Goal: Task Accomplishment & Management: Manage account settings

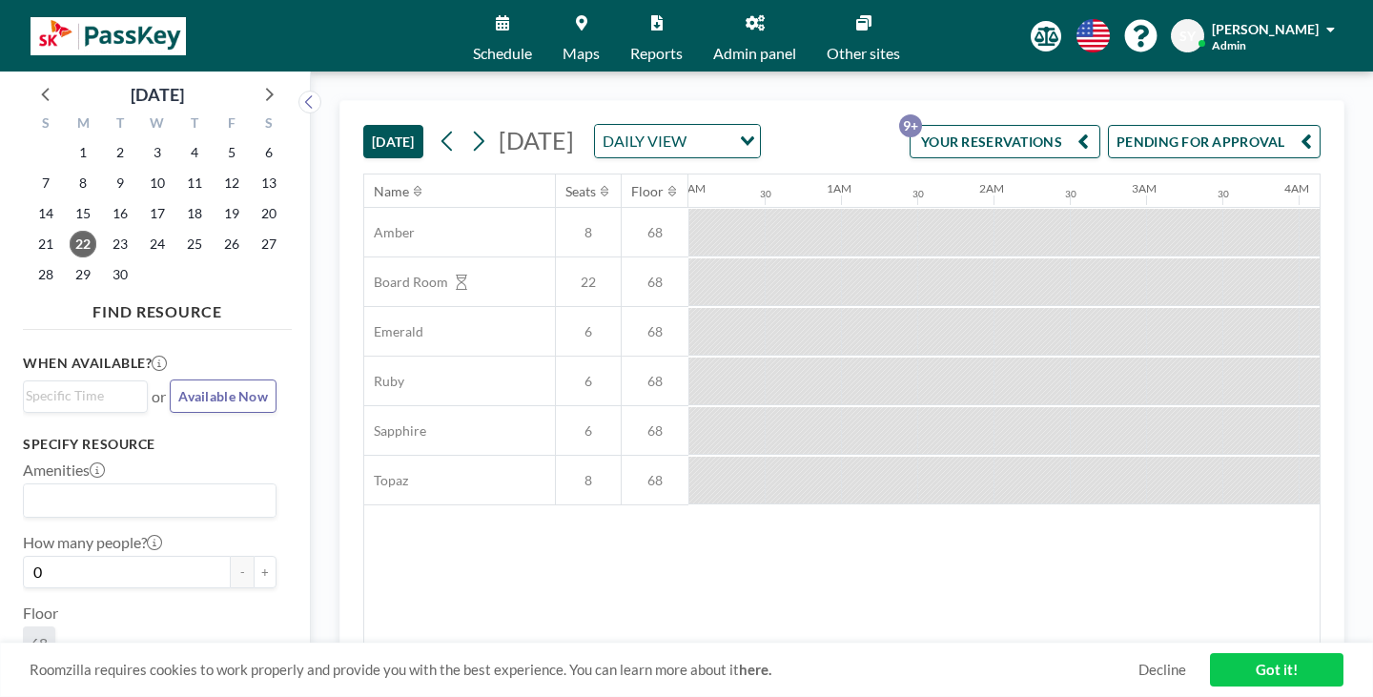
scroll to position [0, 1053]
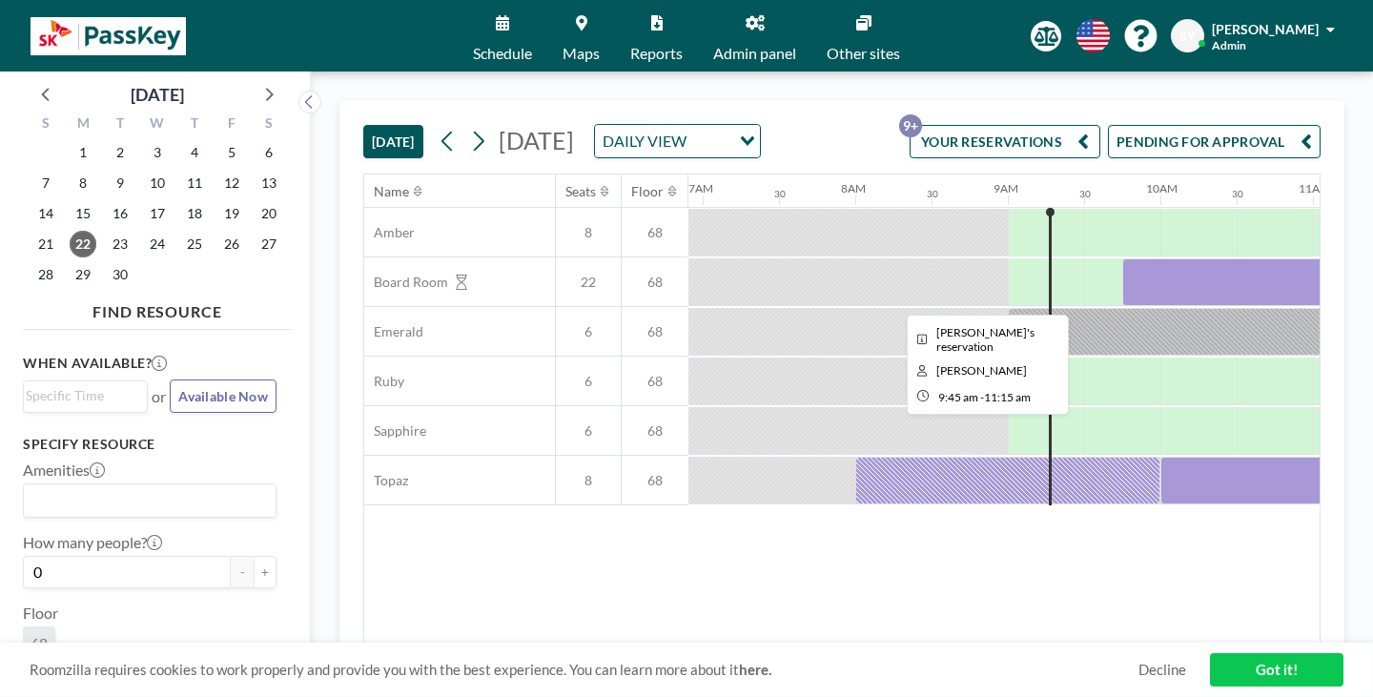
drag, startPoint x: 820, startPoint y: 221, endPoint x: 777, endPoint y: 235, distance: 45.2
click at [1122, 258] on div at bounding box center [1236, 282] width 229 height 48
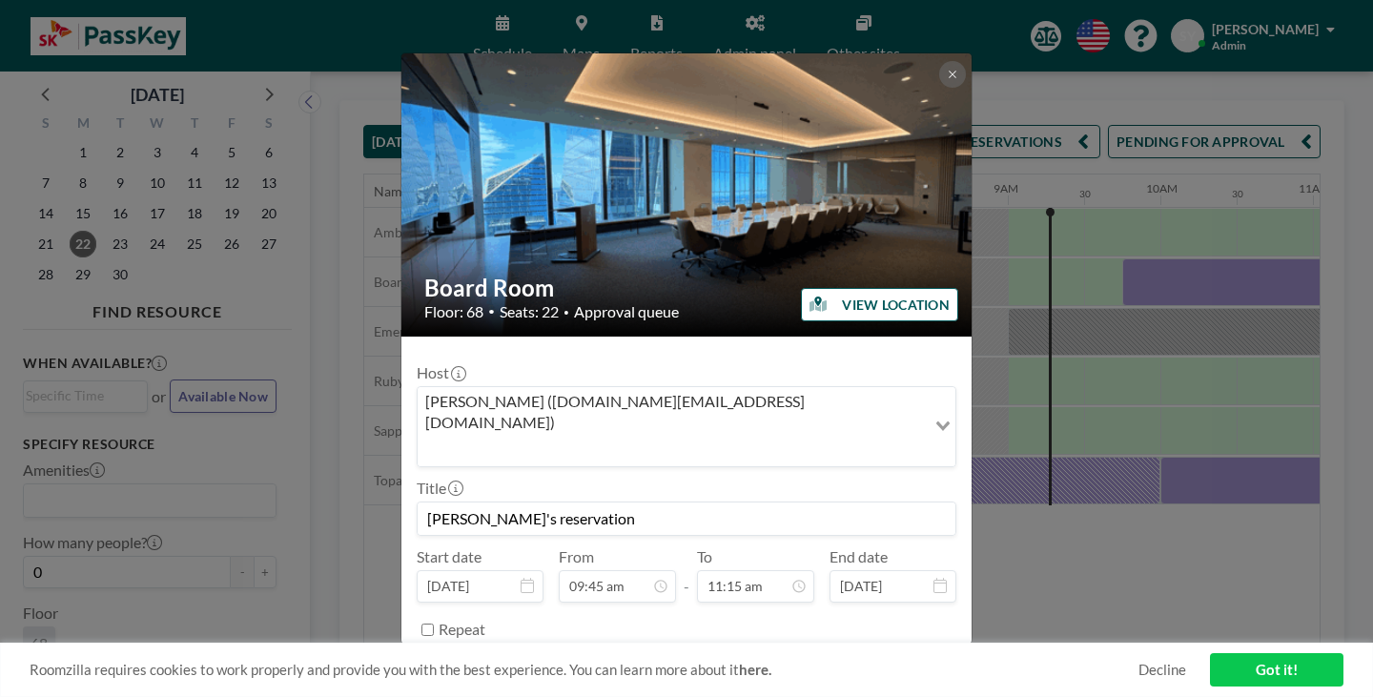
click at [766, 661] on button "REMOVE" at bounding box center [790, 677] width 75 height 33
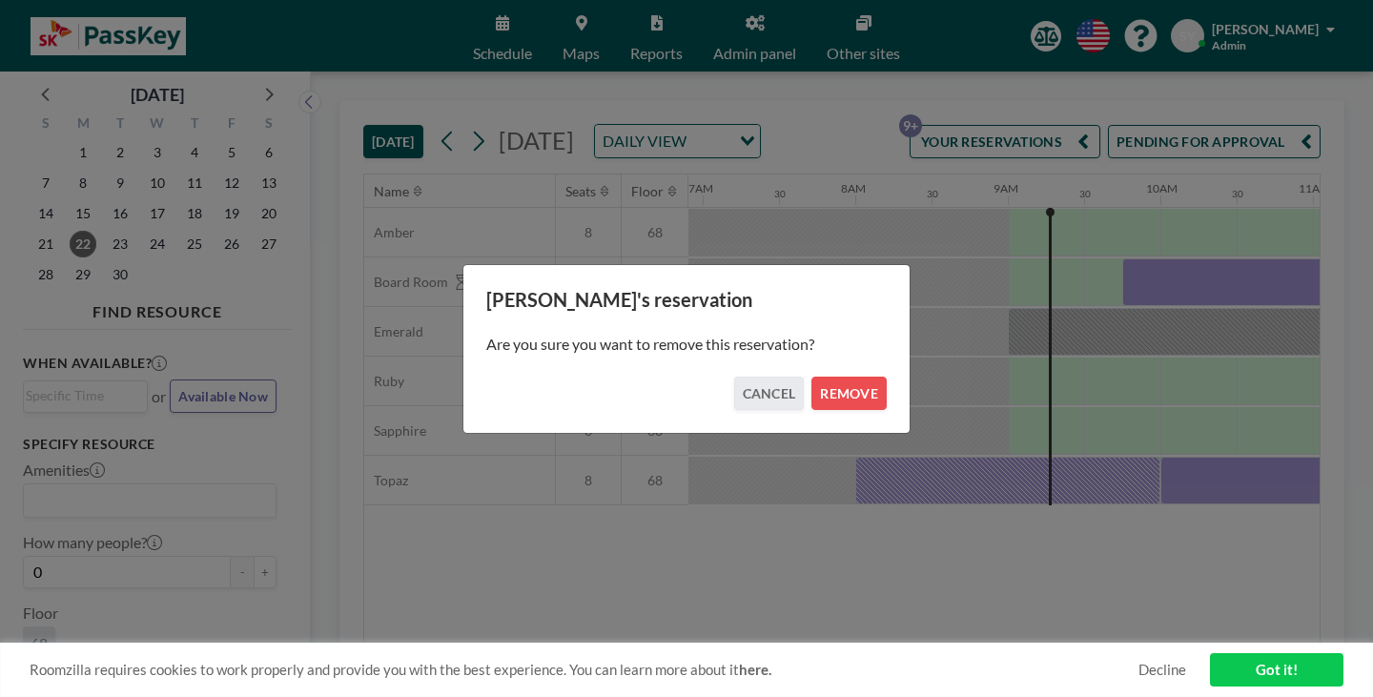
click at [829, 404] on div "[PERSON_NAME]'s reservation Are you sure you want to remove this reservation? C…" at bounding box center [686, 349] width 448 height 170
click at [835, 381] on button "REMOVE" at bounding box center [848, 393] width 75 height 33
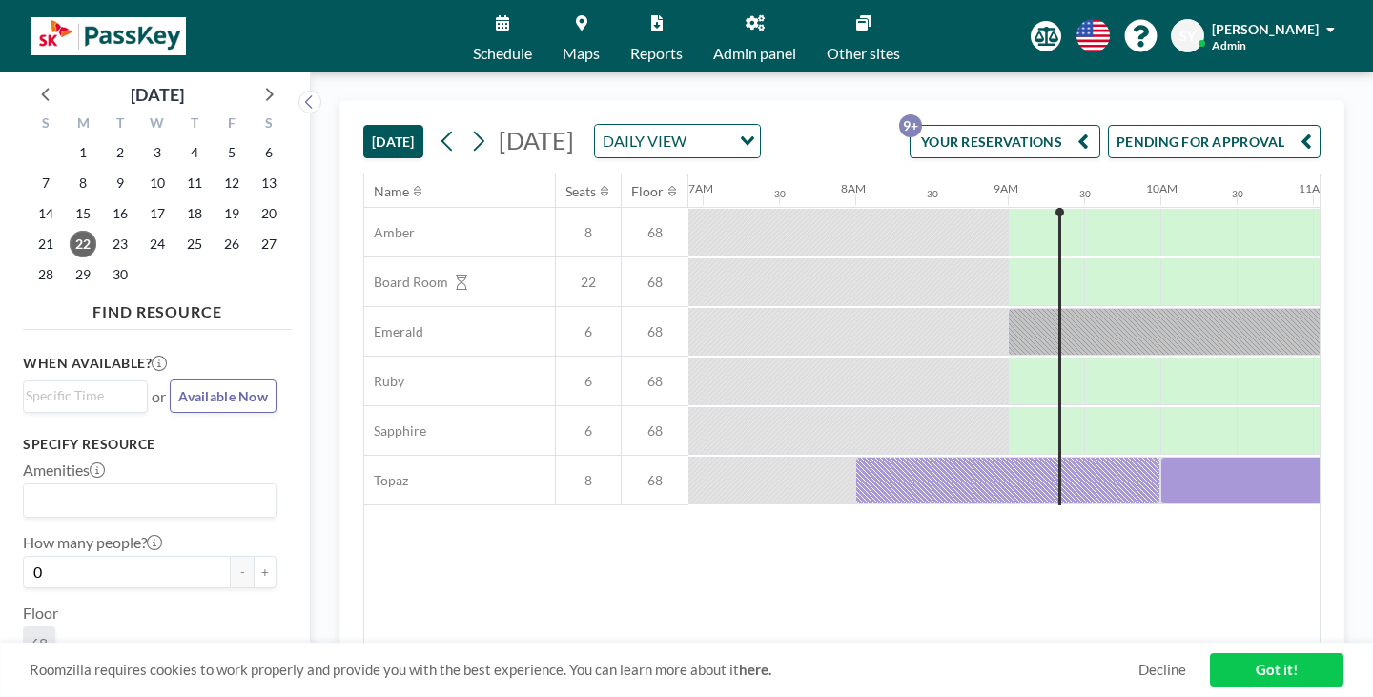
click at [728, 129] on input "Search for option" at bounding box center [710, 141] width 36 height 25
click at [774, 165] on li "WEEKLY VIEW" at bounding box center [740, 175] width 151 height 28
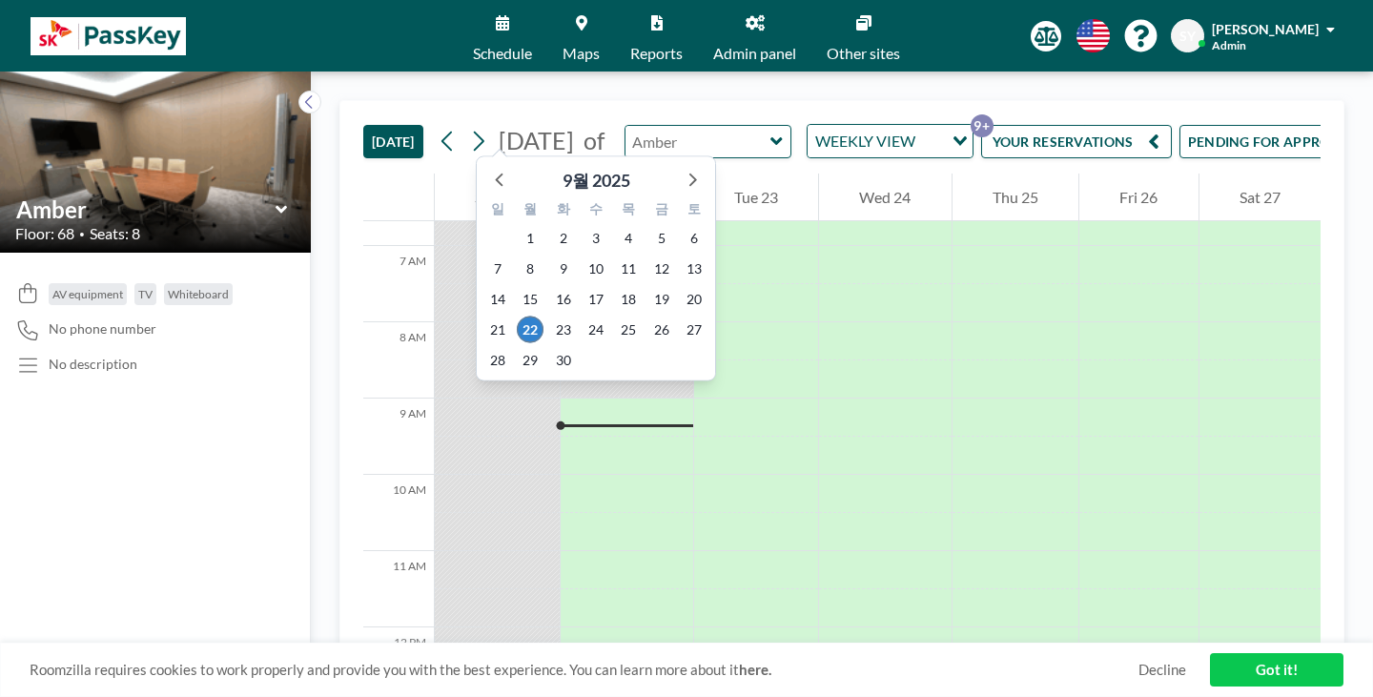
click at [653, 126] on input "text" at bounding box center [698, 141] width 146 height 31
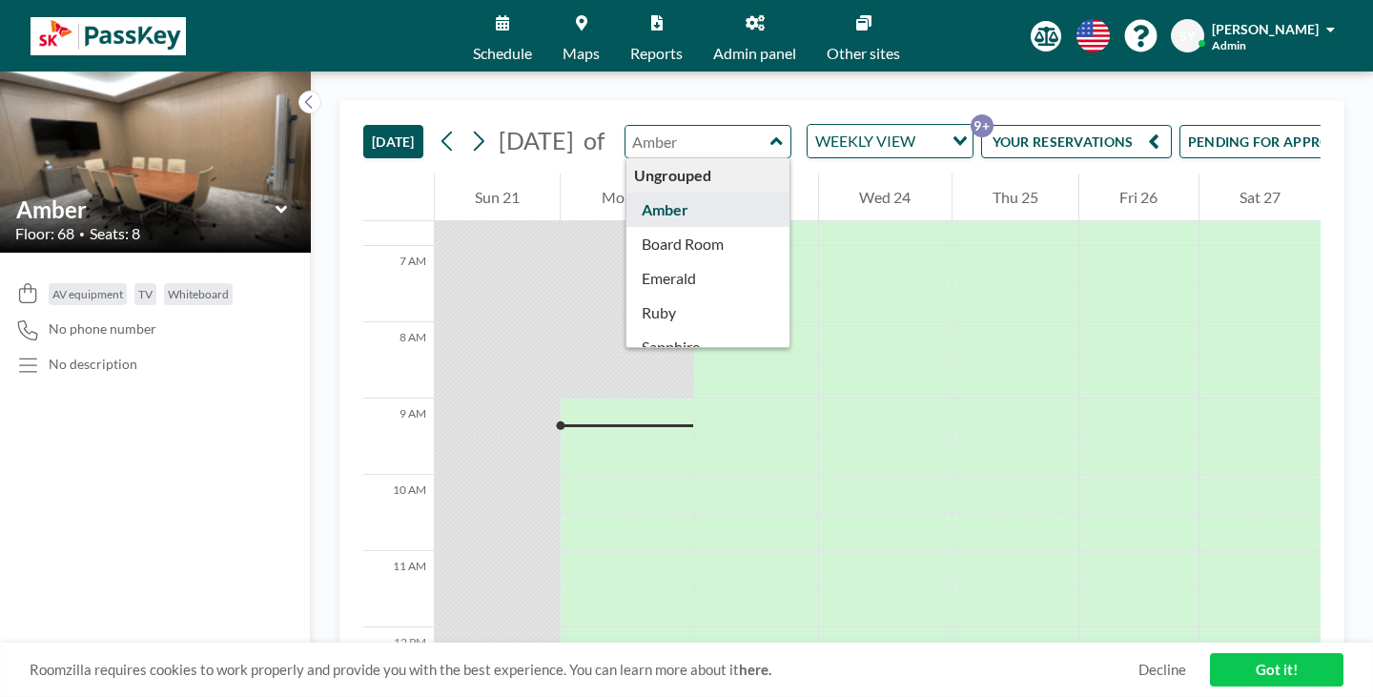
scroll to position [526, 0]
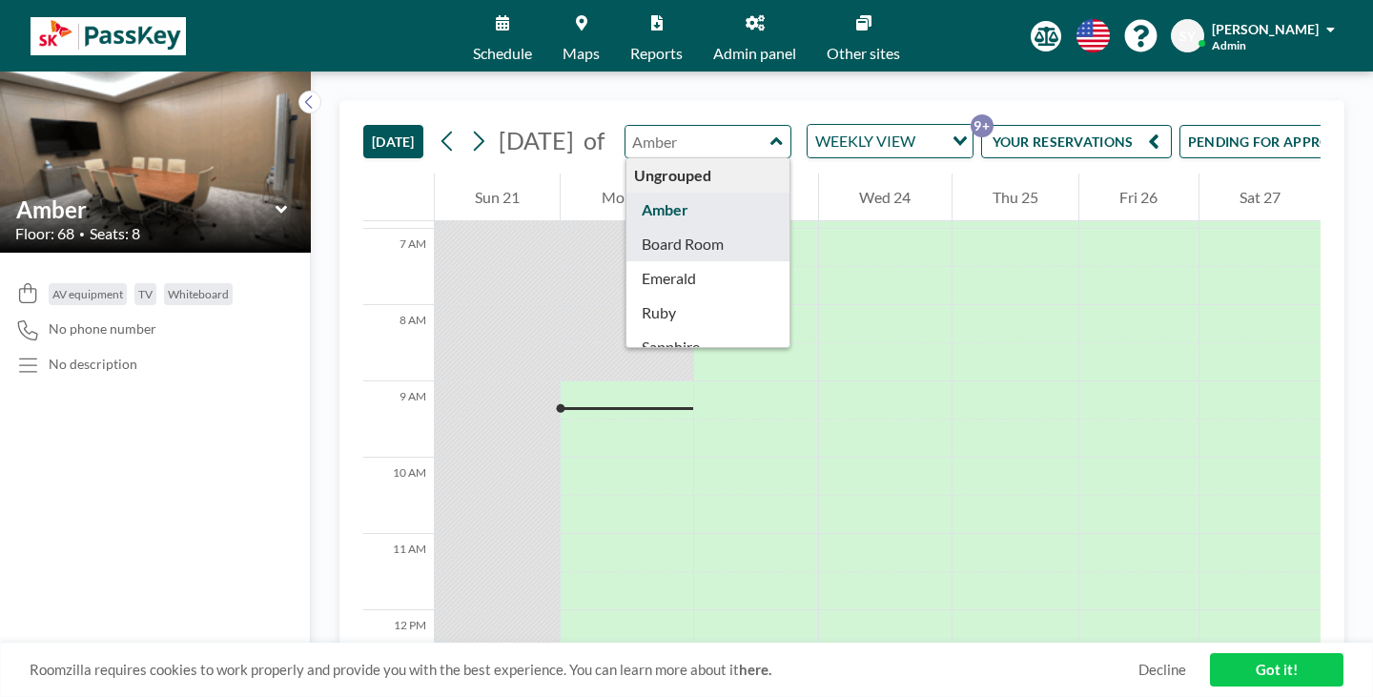
type input "Board Room"
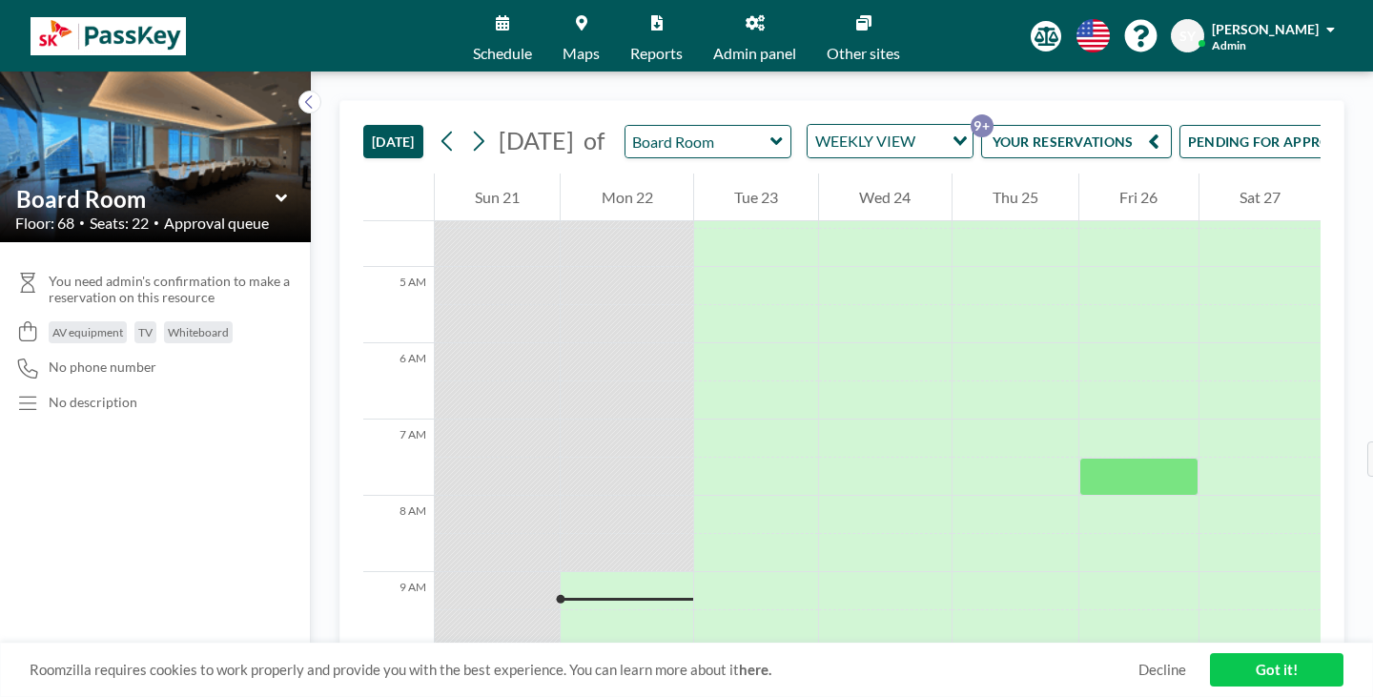
scroll to position [622, 0]
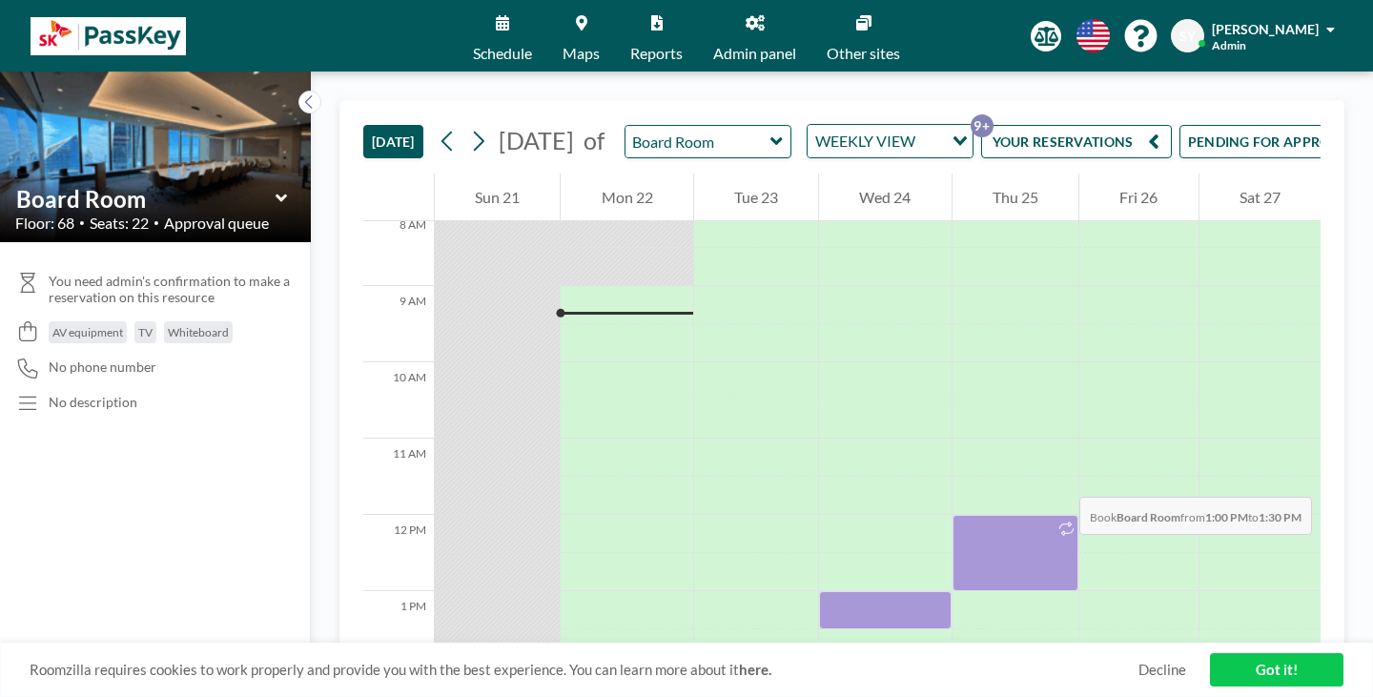
click at [858, 591] on div at bounding box center [885, 610] width 132 height 38
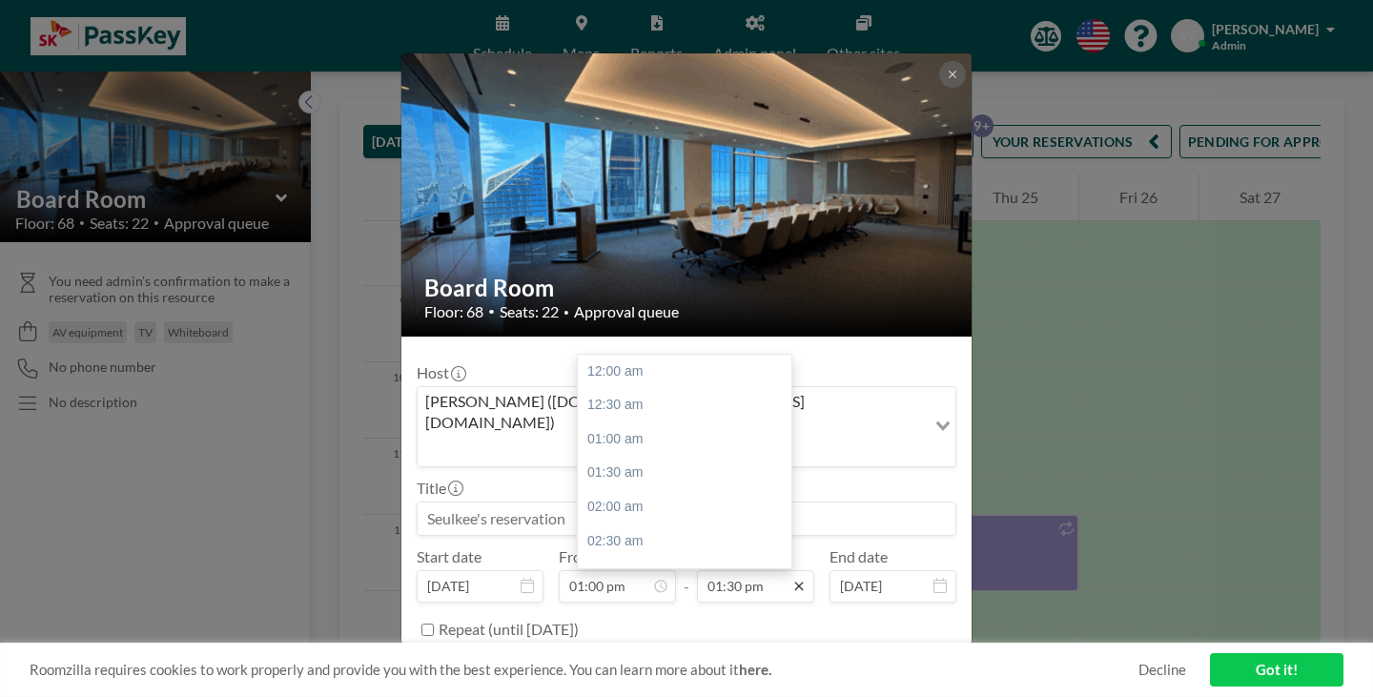
scroll to position [822, 0]
click at [740, 570] on input "01:30 pm" at bounding box center [755, 586] width 117 height 32
click at [696, 619] on div "04:00 pm" at bounding box center [689, 636] width 223 height 34
type input "04:00 pm"
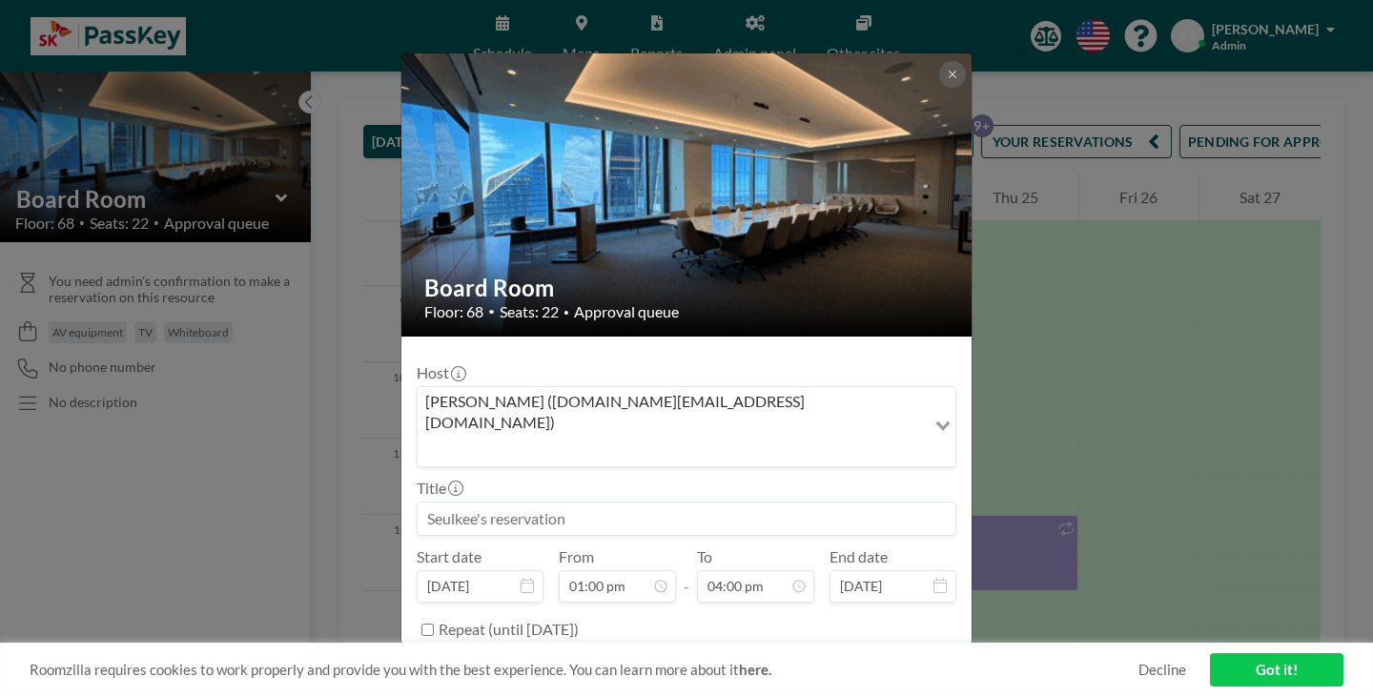
click at [719, 502] on input at bounding box center [687, 518] width 538 height 32
type input "ㅇ"
type input "CEO Meeting"
click at [905, 614] on div "Repeat (until [DATE])" at bounding box center [697, 629] width 518 height 31
click at [871, 589] on form "Host [PERSON_NAME] ([DOMAIN_NAME][EMAIL_ADDRESS][DOMAIN_NAME]) Loading... Title…" at bounding box center [686, 522] width 570 height 373
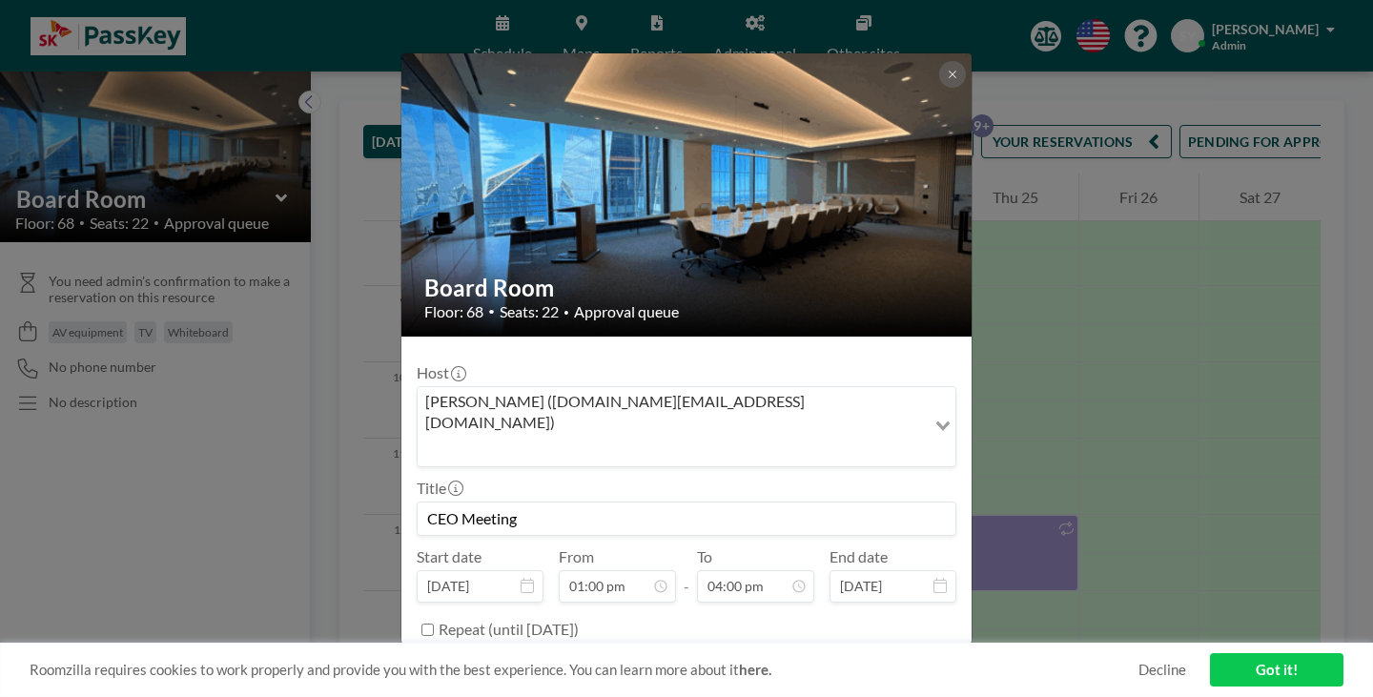
click at [875, 661] on button "BOOK NOW" at bounding box center [908, 677] width 96 height 33
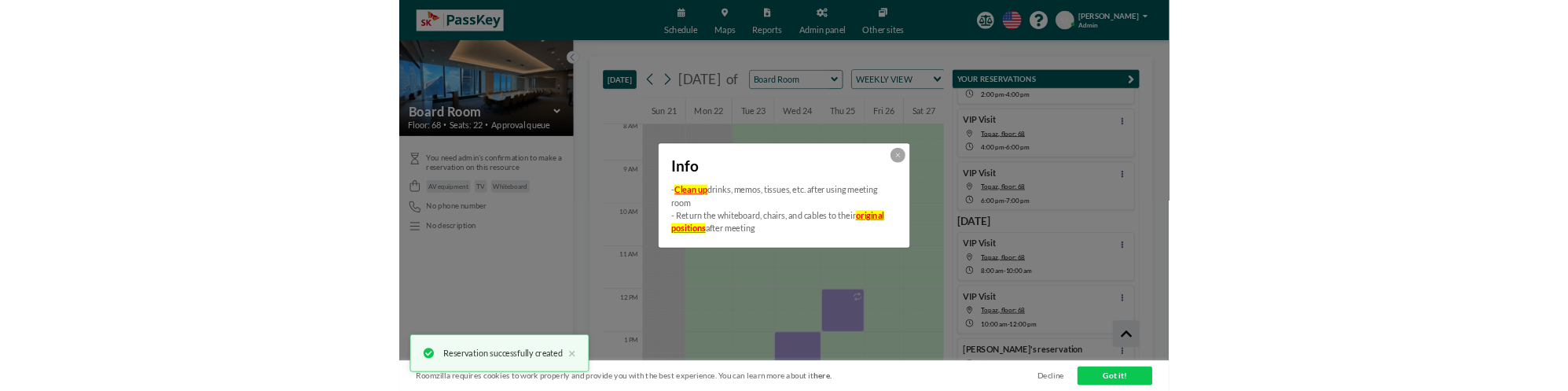
scroll to position [349, 0]
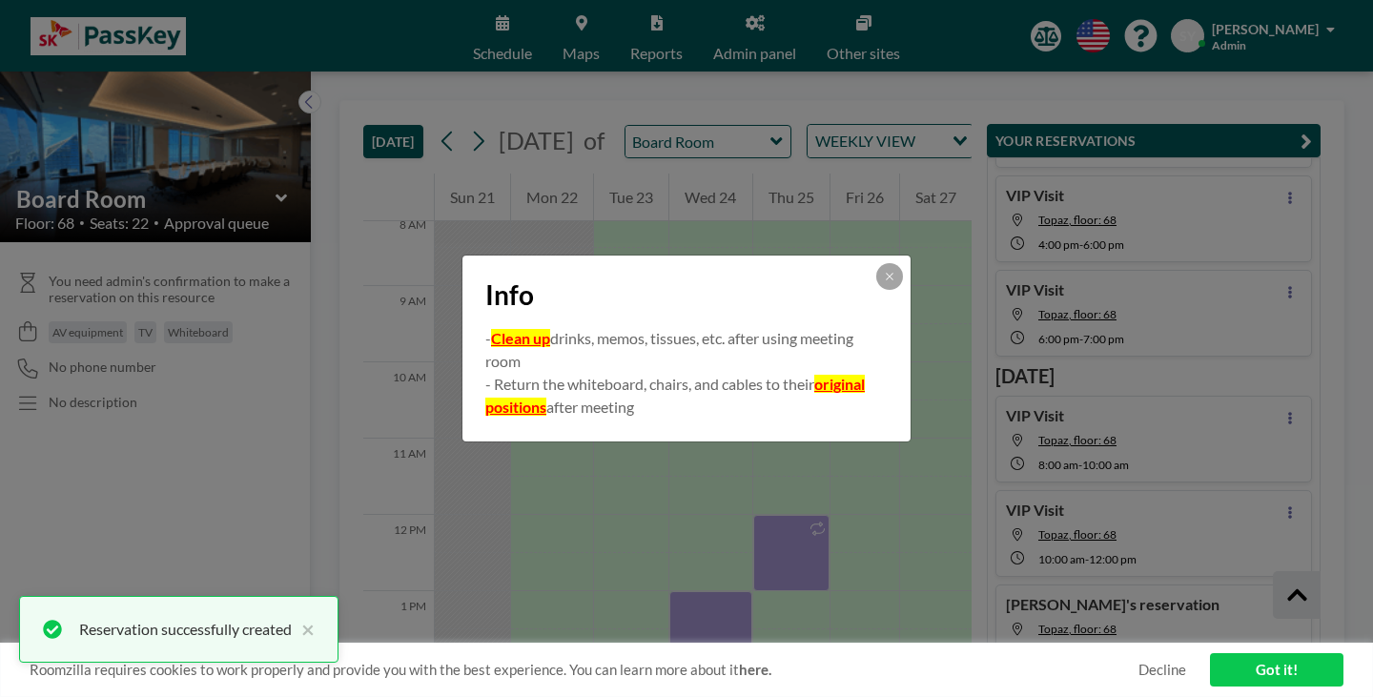
click at [964, 578] on div "Info - Clean up drinks, memos, tissues, etc. after using meeting room - Return …" at bounding box center [686, 348] width 1373 height 697
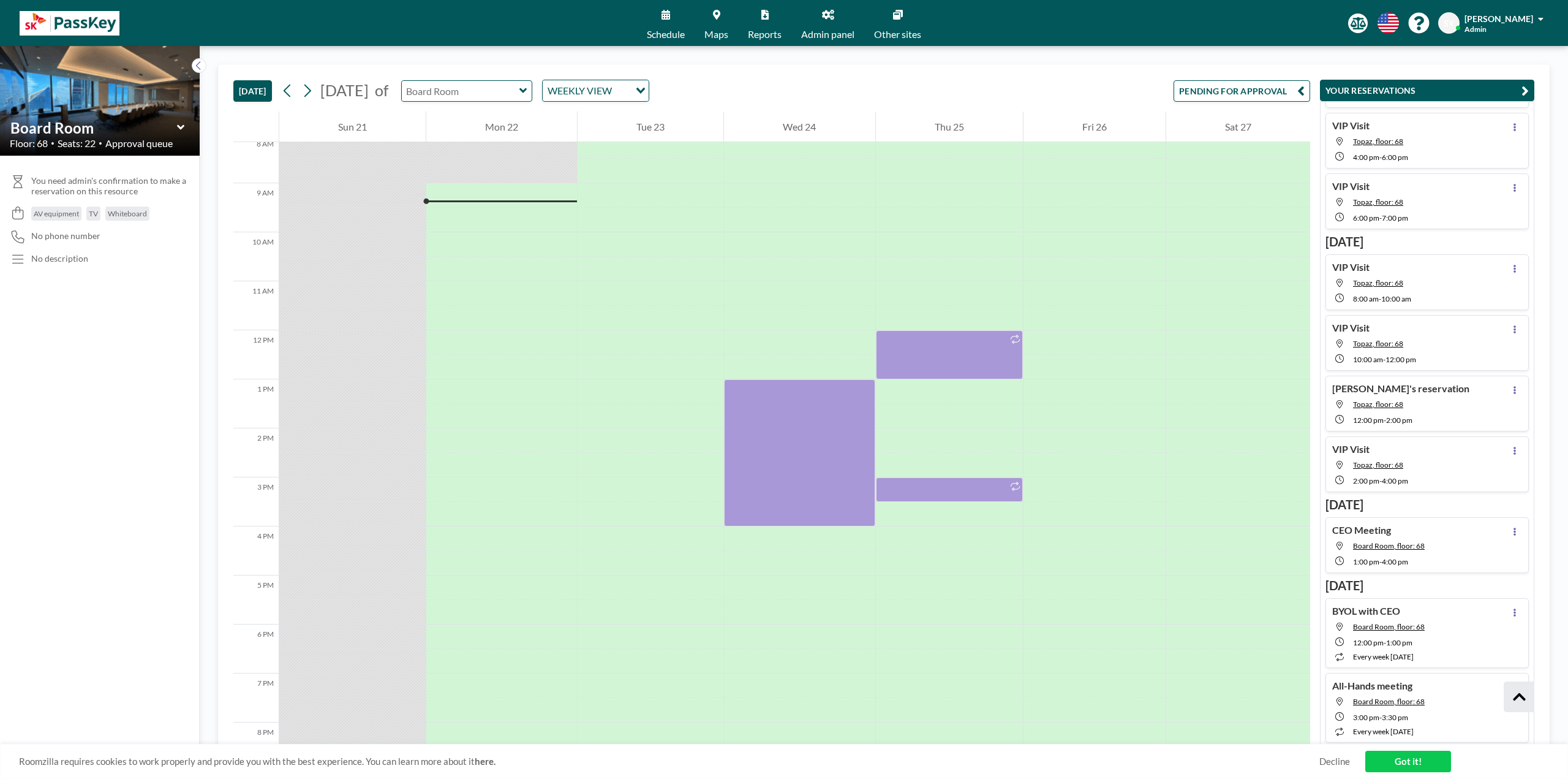
click at [519, 89] on input "text" at bounding box center [460, 91] width 118 height 20
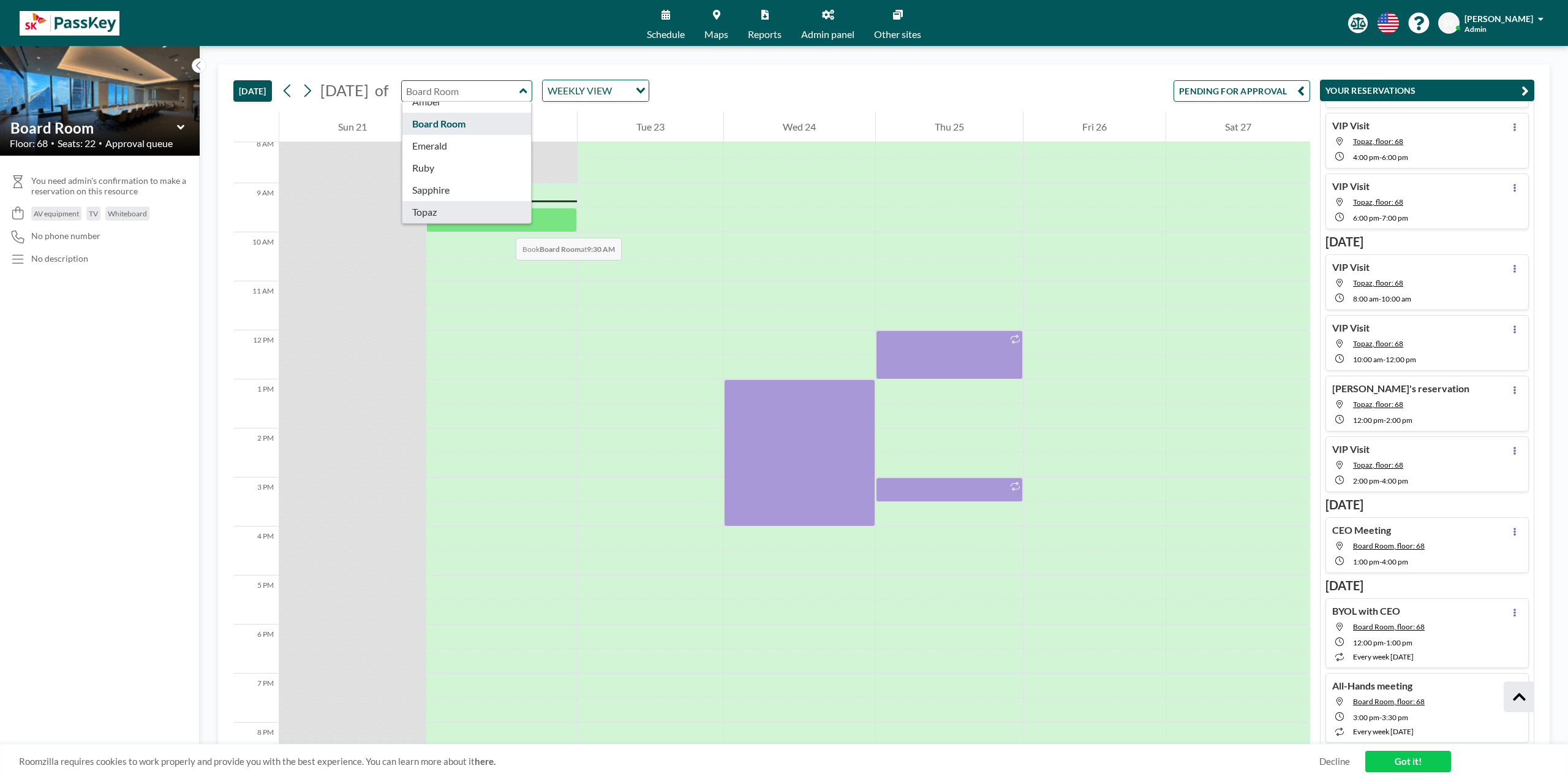
type input "Topaz"
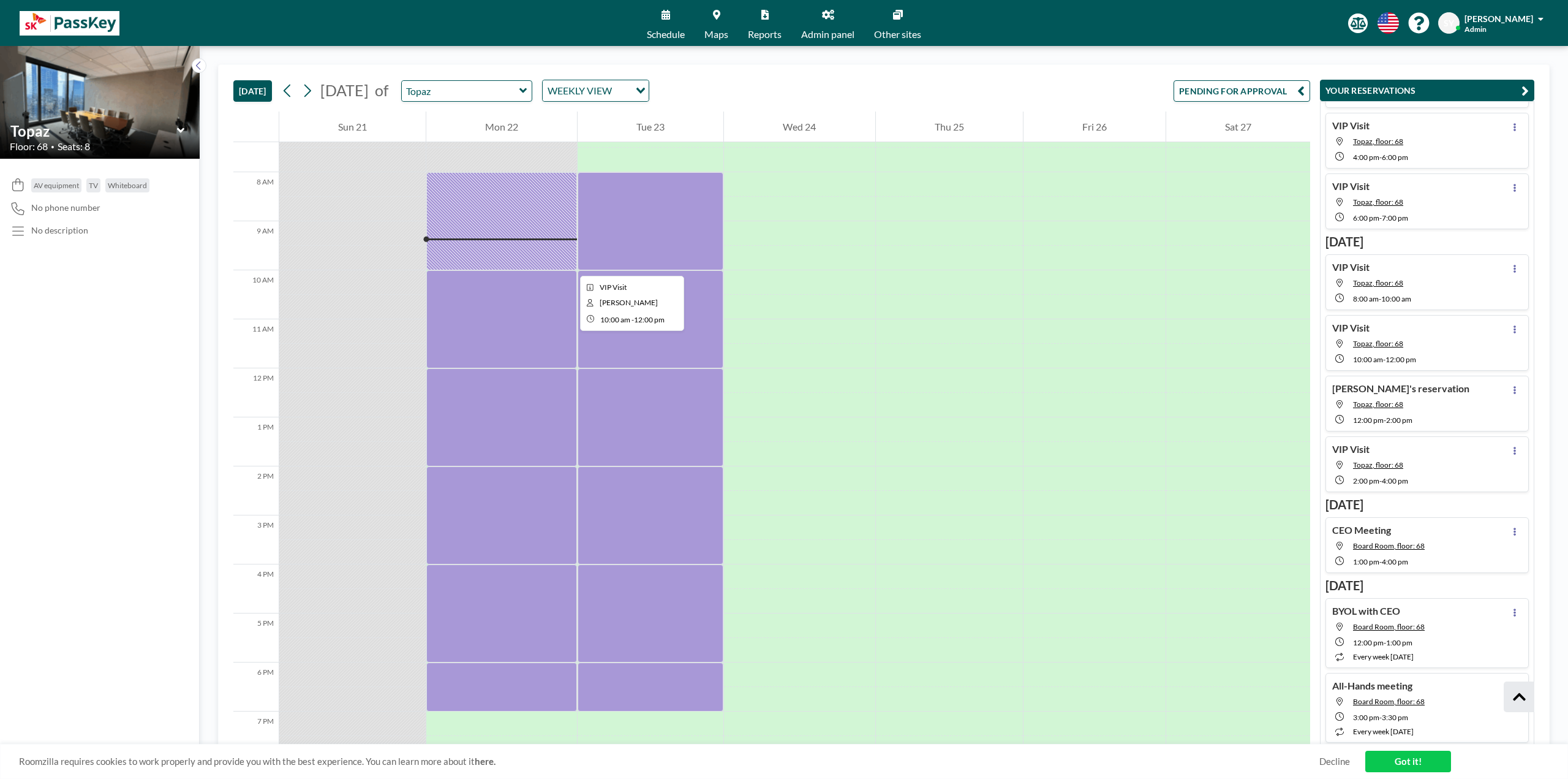
scroll to position [294, 0]
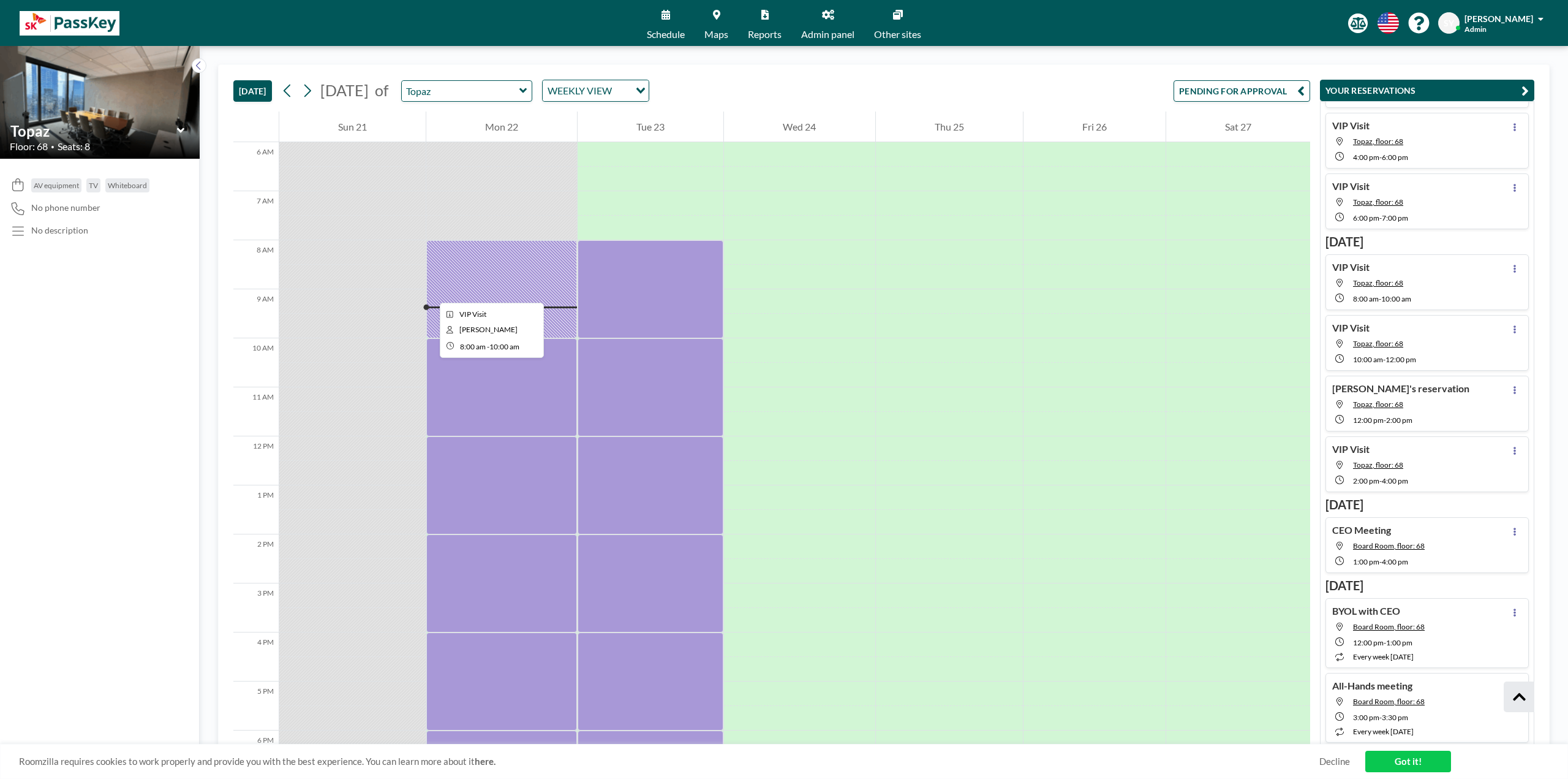
drag, startPoint x: 482, startPoint y: 276, endPoint x: 430, endPoint y: 292, distance: 54.4
click at [430, 292] on div at bounding box center [501, 289] width 151 height 98
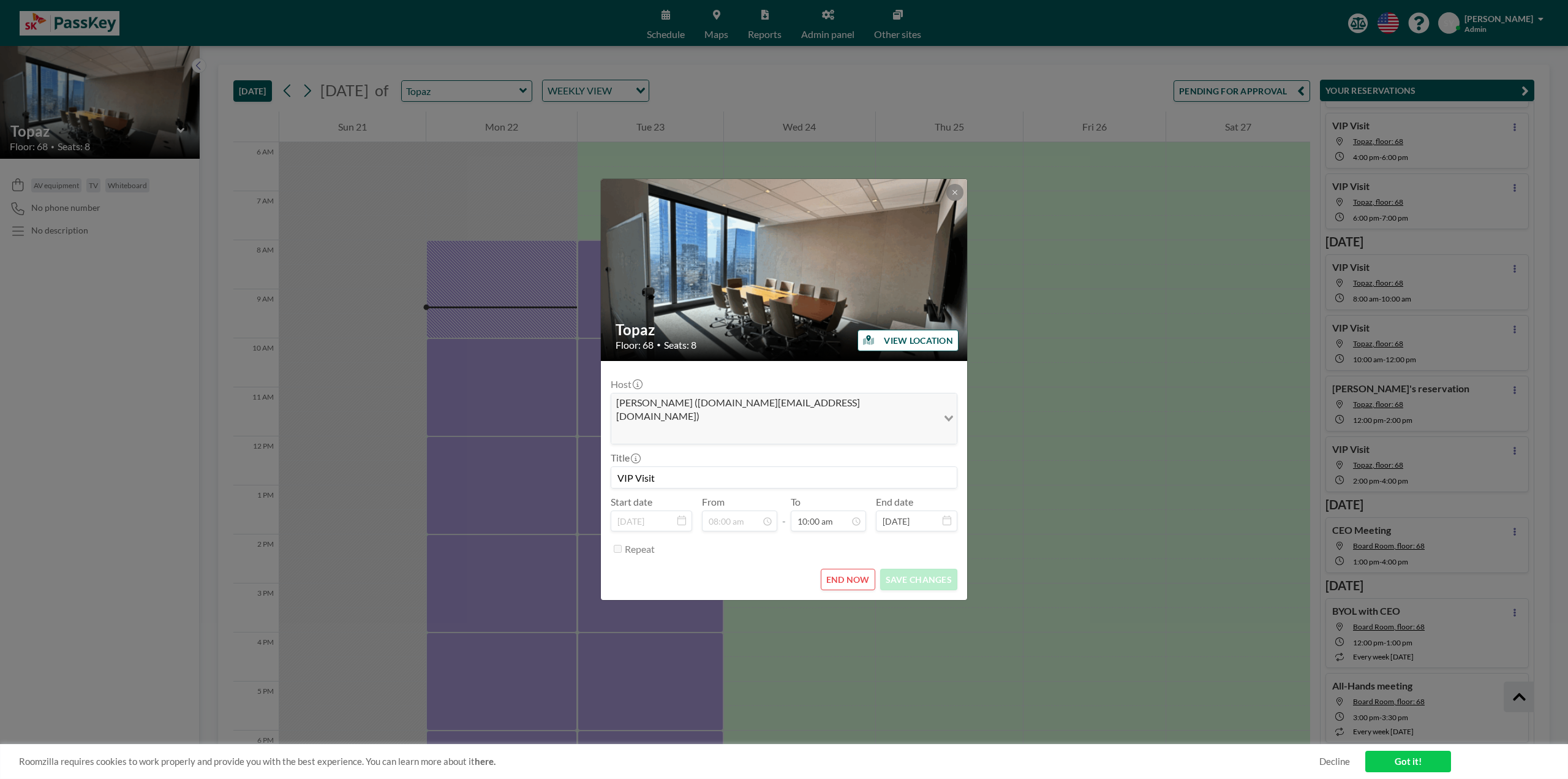
scroll to position [436, 0]
click at [827, 447] on button "END NOW" at bounding box center [848, 579] width 55 height 21
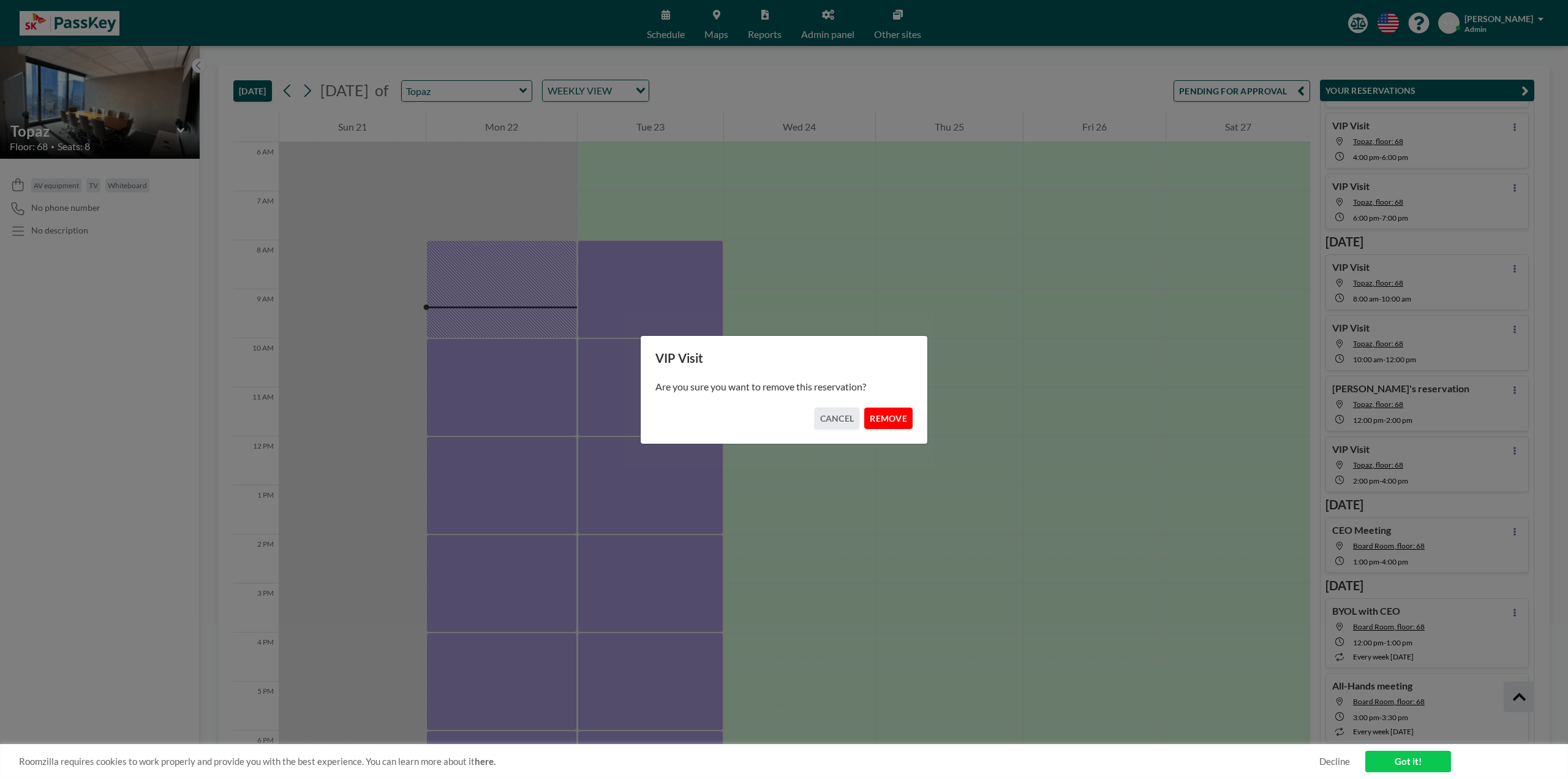
click at [882, 415] on button "REMOVE" at bounding box center [888, 418] width 48 height 21
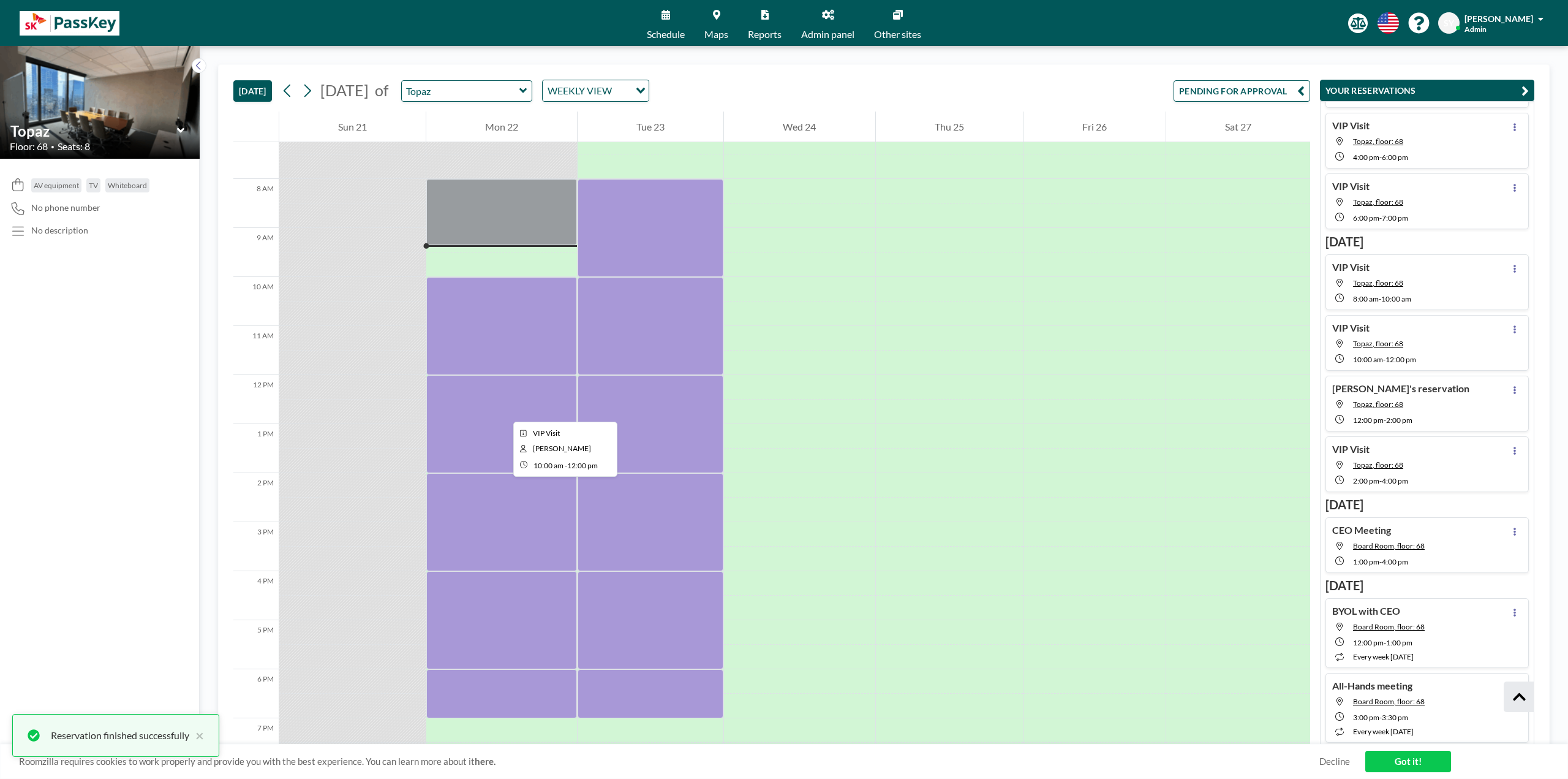
scroll to position [191, 0]
click at [501, 404] on div at bounding box center [501, 424] width 151 height 98
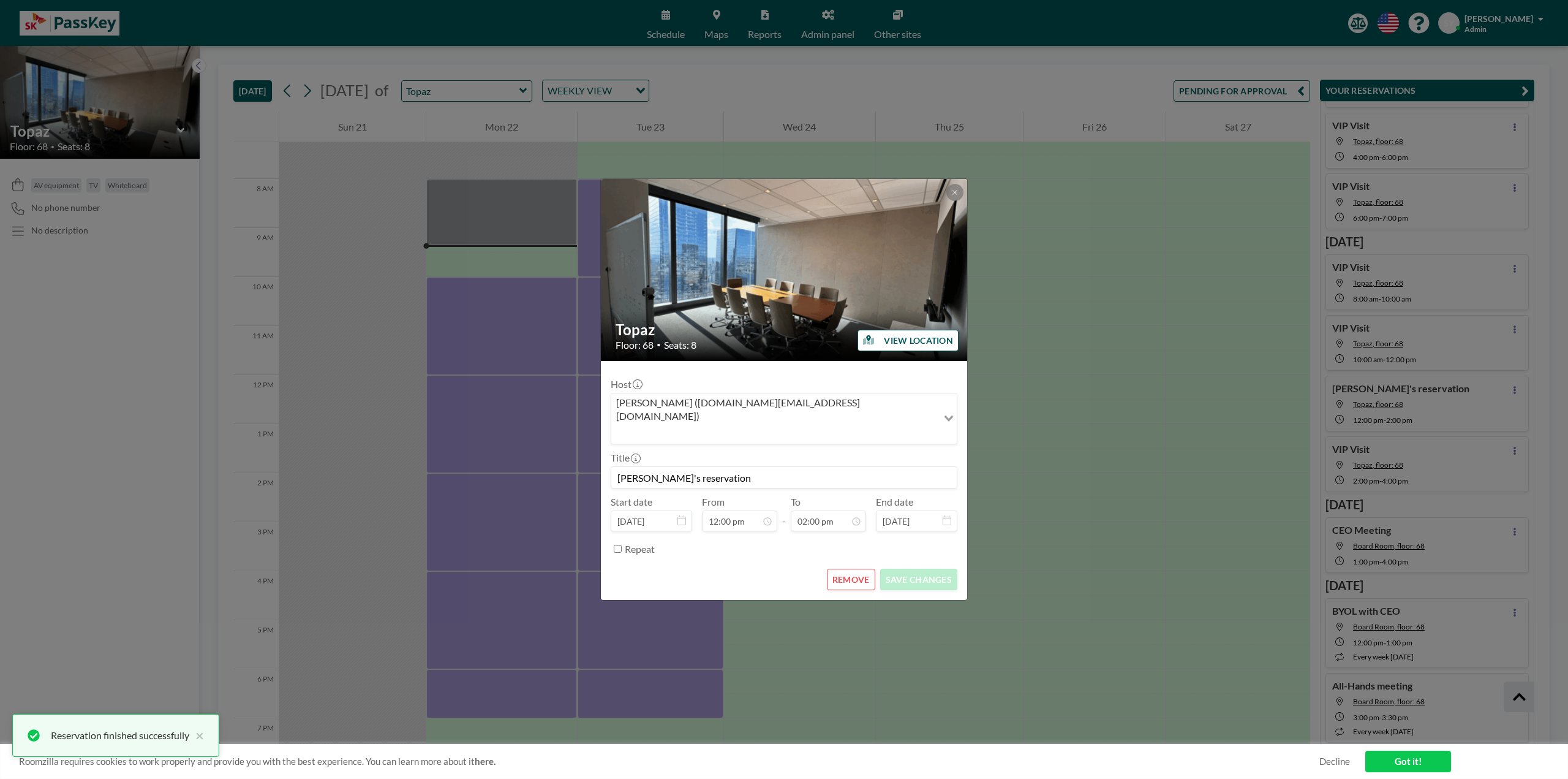
scroll to position [611, 0]
click at [851, 447] on button "REMOVE" at bounding box center [851, 579] width 48 height 21
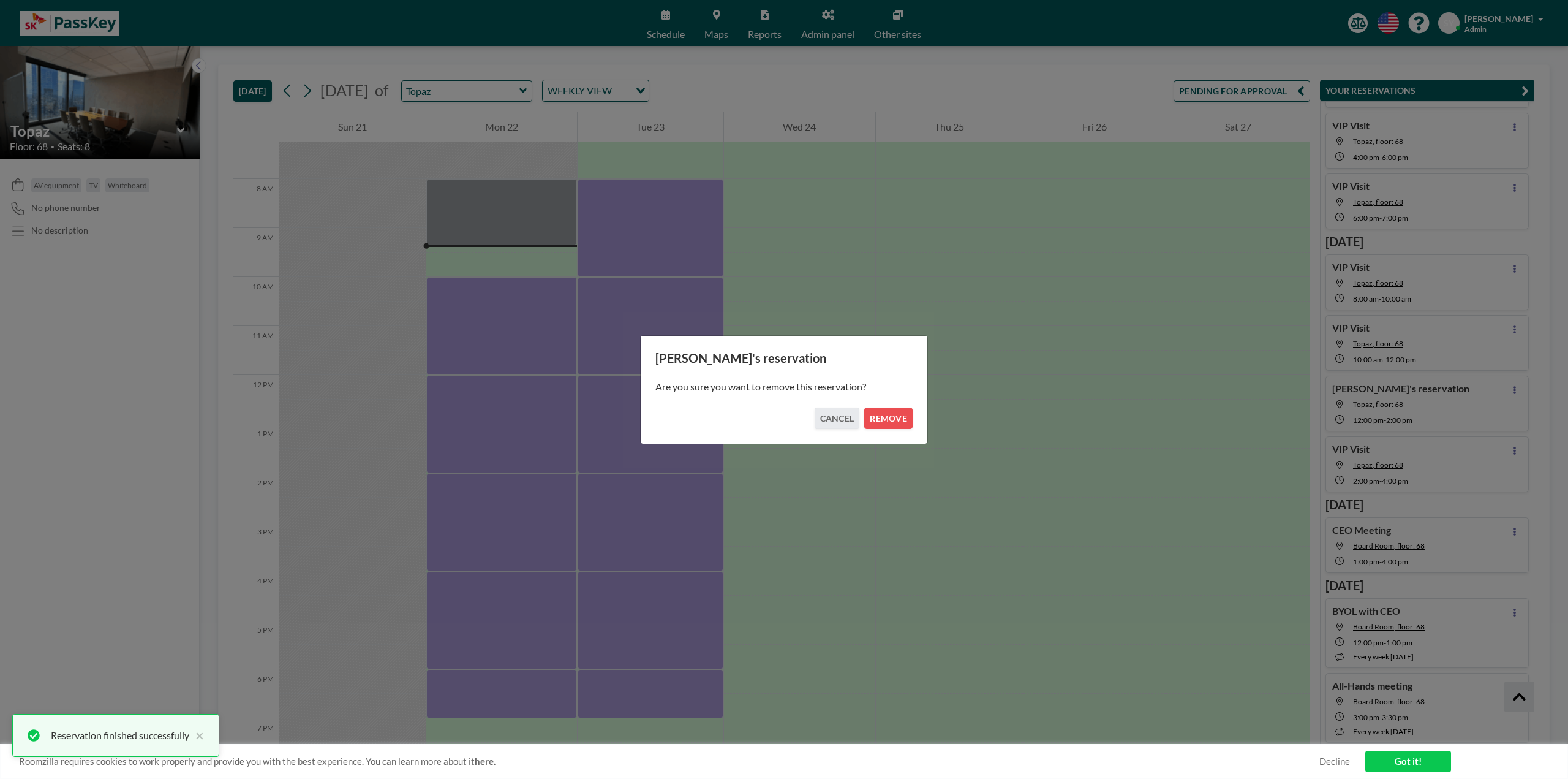
click at [882, 402] on div "Are you sure you want to remove this reservation?" at bounding box center [784, 386] width 257 height 42
click at [882, 427] on button "REMOVE" at bounding box center [888, 418] width 48 height 21
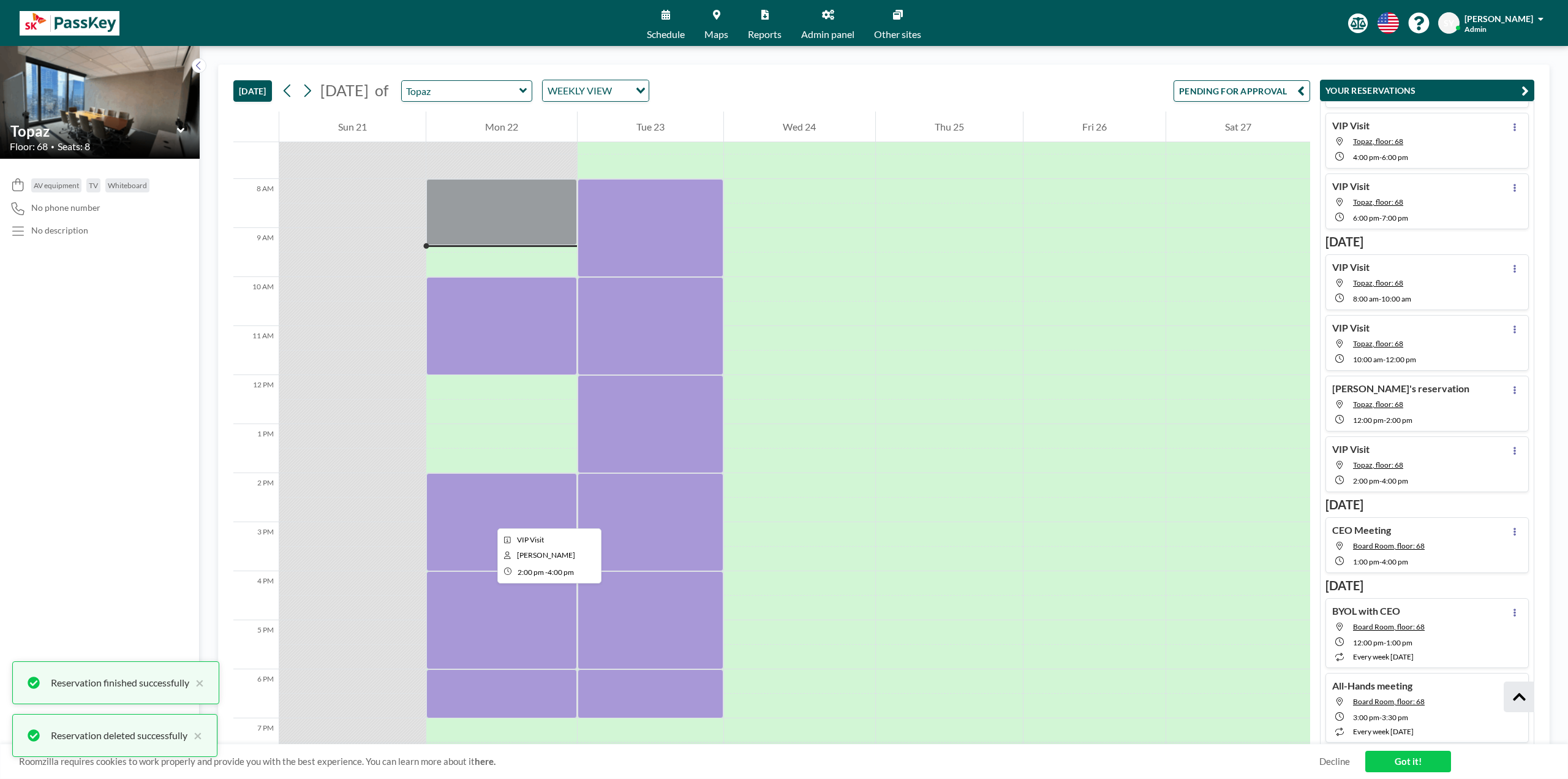
click at [488, 447] on div at bounding box center [501, 522] width 151 height 98
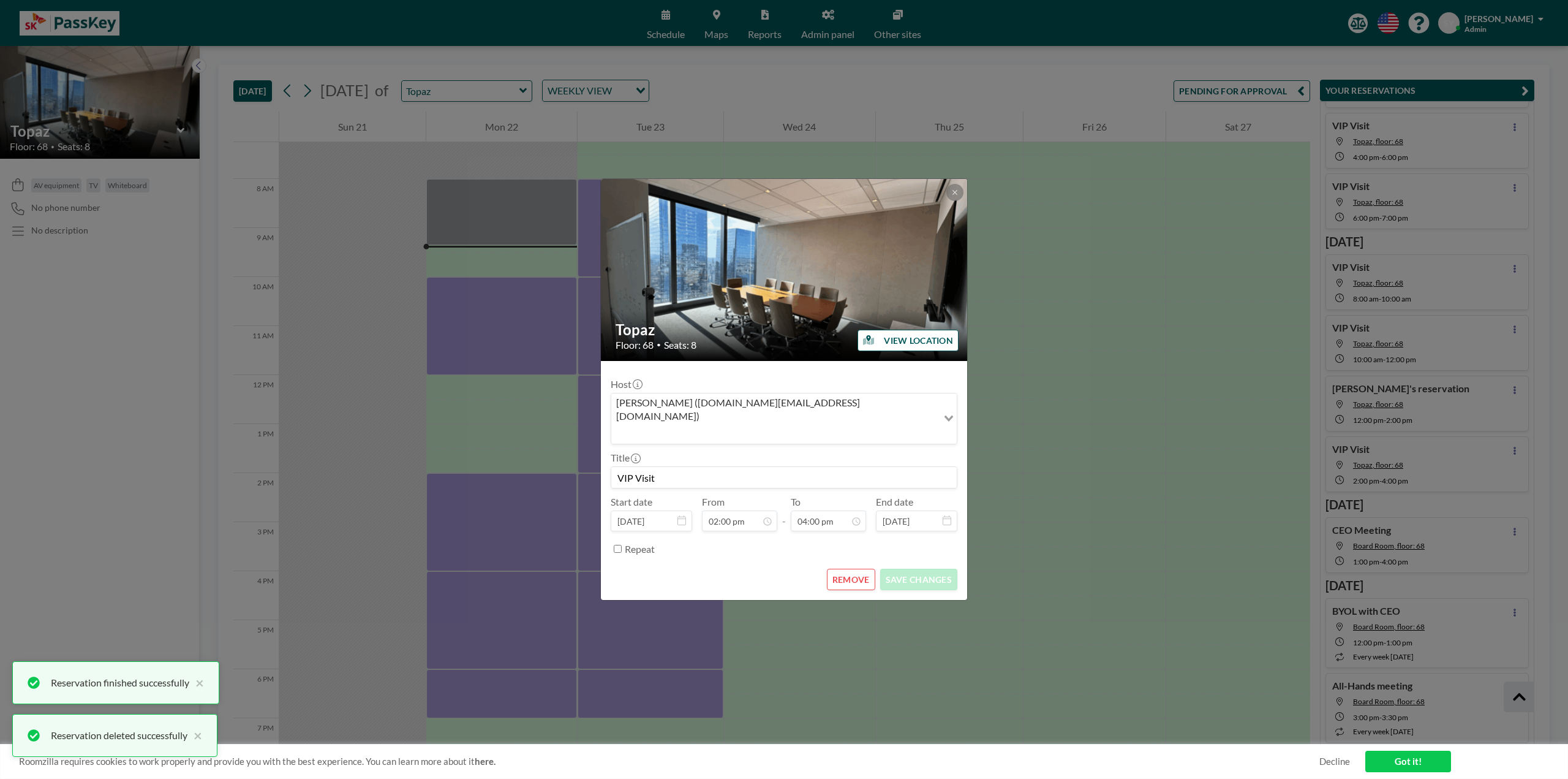
scroll to position [130, 0]
click at [855, 447] on button "REMOVE" at bounding box center [851, 579] width 48 height 21
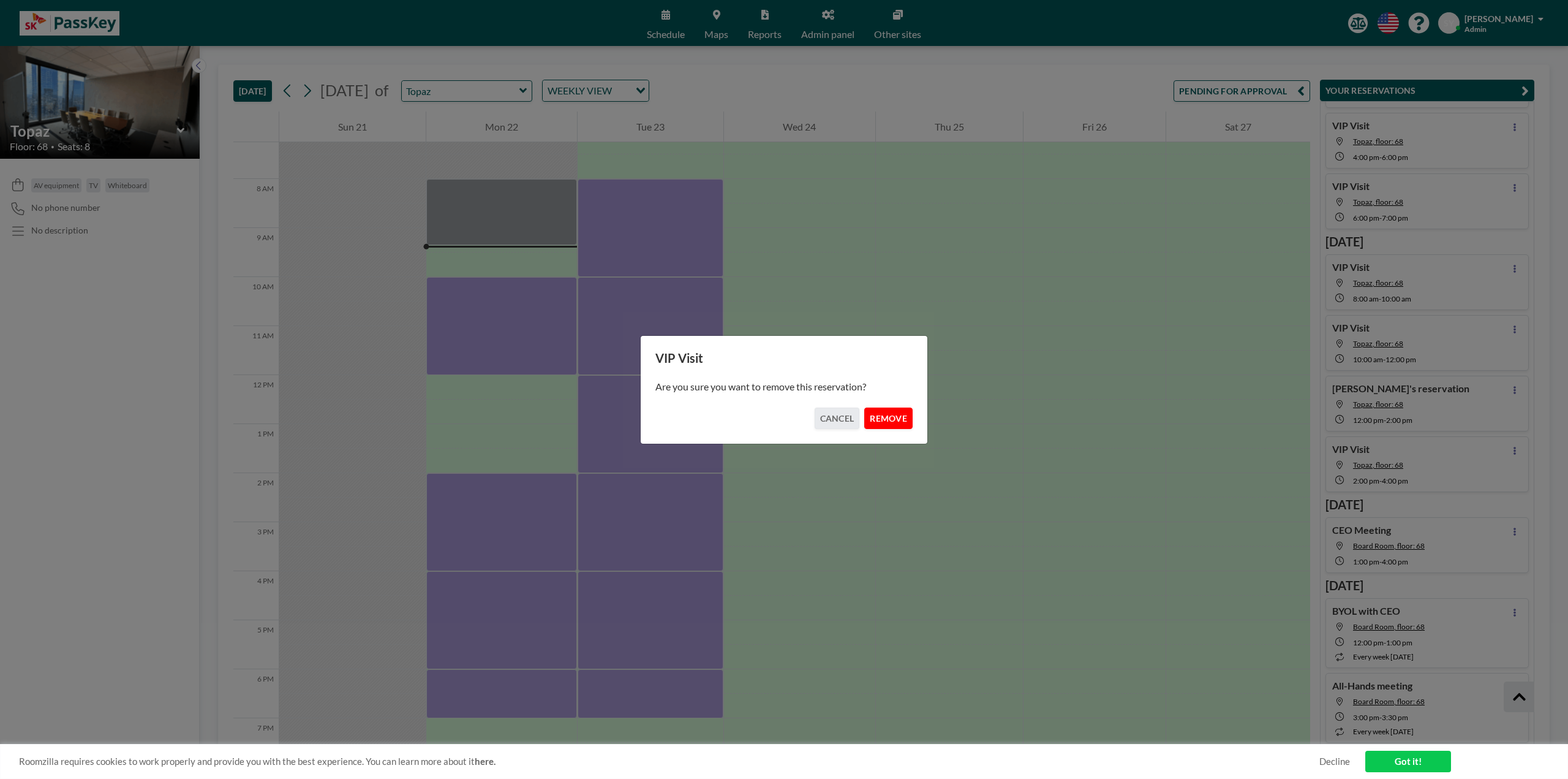
click at [882, 418] on button "REMOVE" at bounding box center [888, 418] width 48 height 21
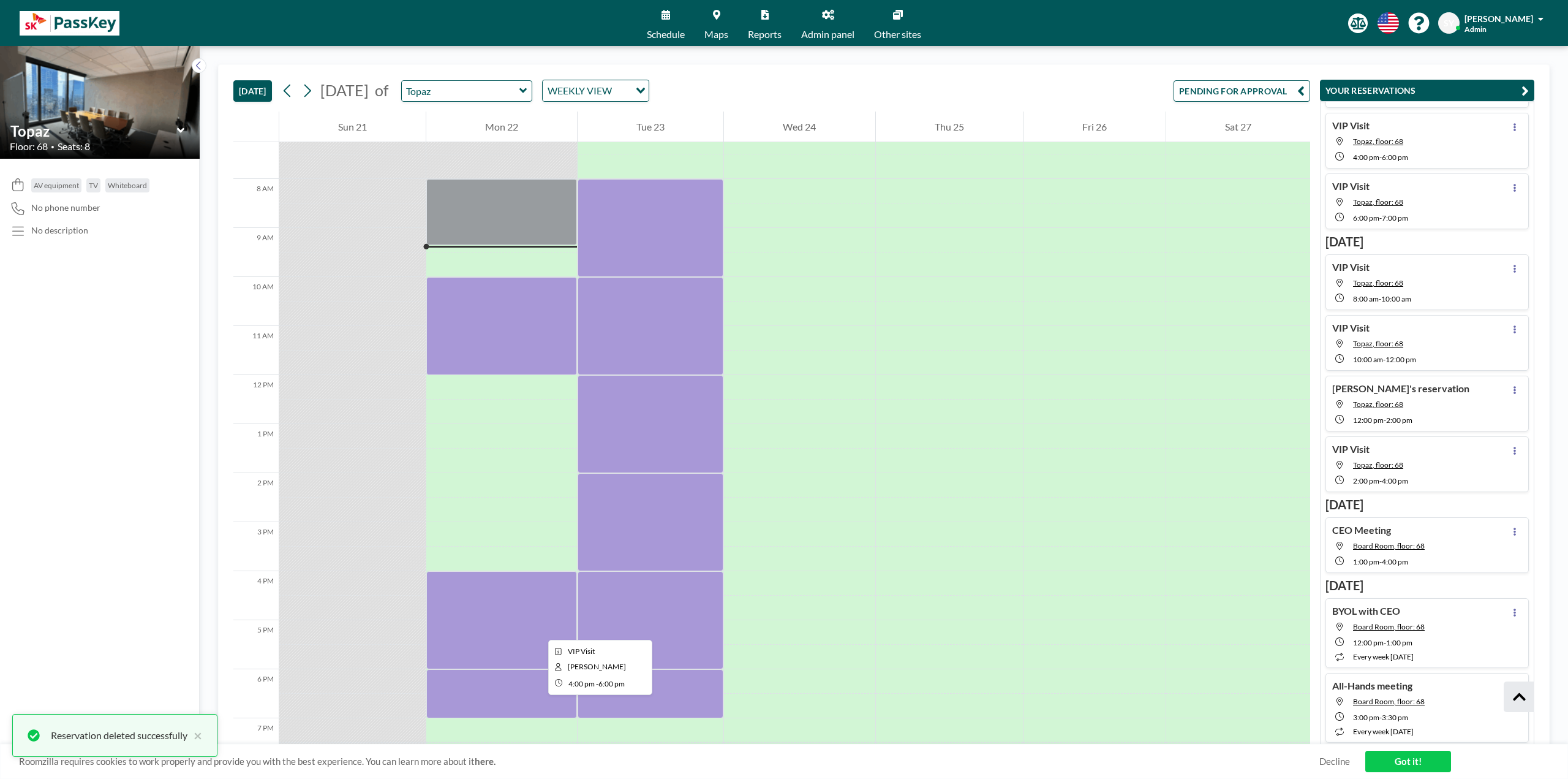
click at [524, 447] on div at bounding box center [501, 620] width 151 height 98
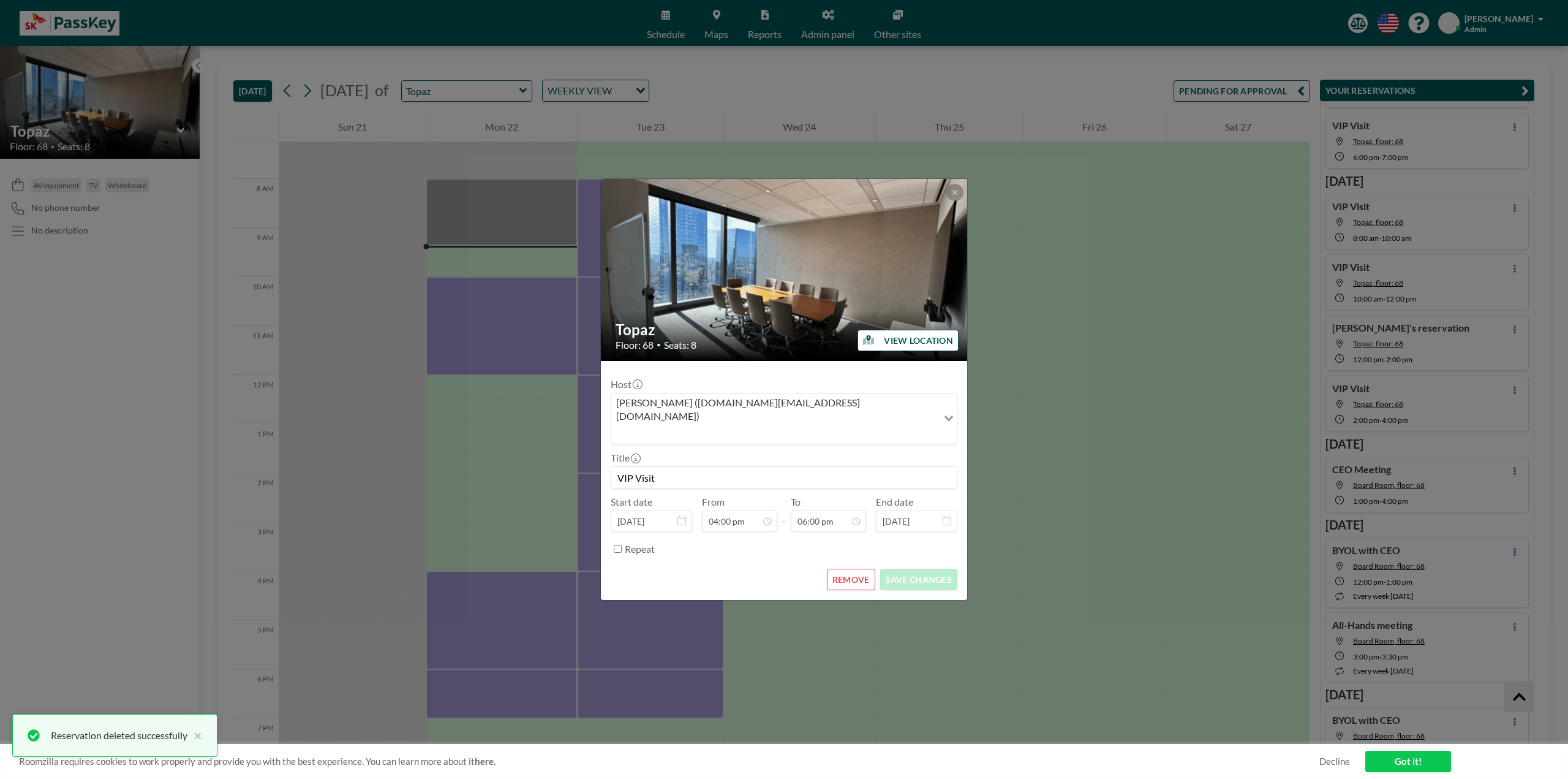
scroll to position [70, 0]
click at [846, 447] on button "REMOVE" at bounding box center [851, 579] width 48 height 21
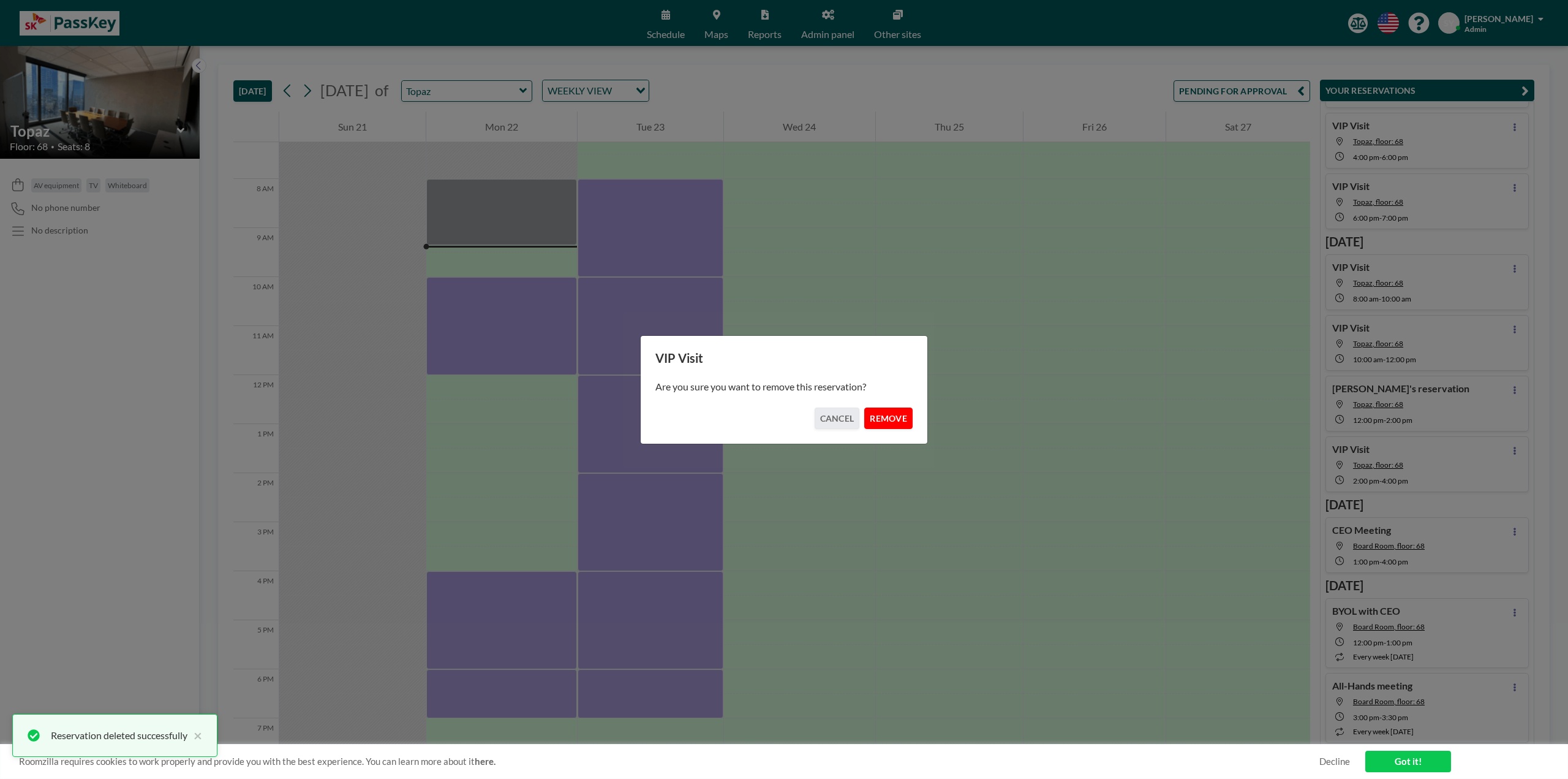
click at [882, 415] on button "REMOVE" at bounding box center [888, 418] width 48 height 21
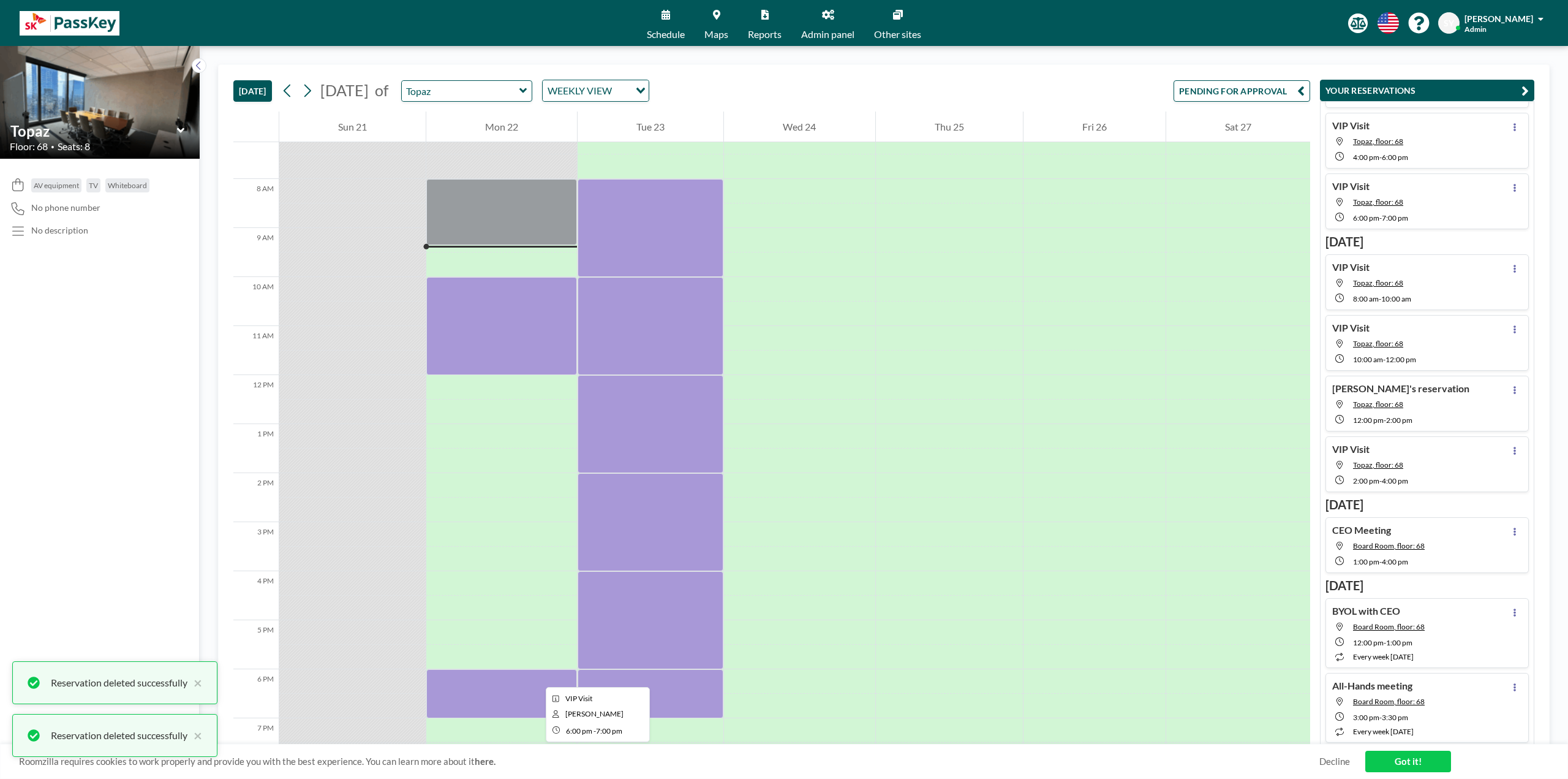
click at [528, 447] on div at bounding box center [501, 694] width 151 height 49
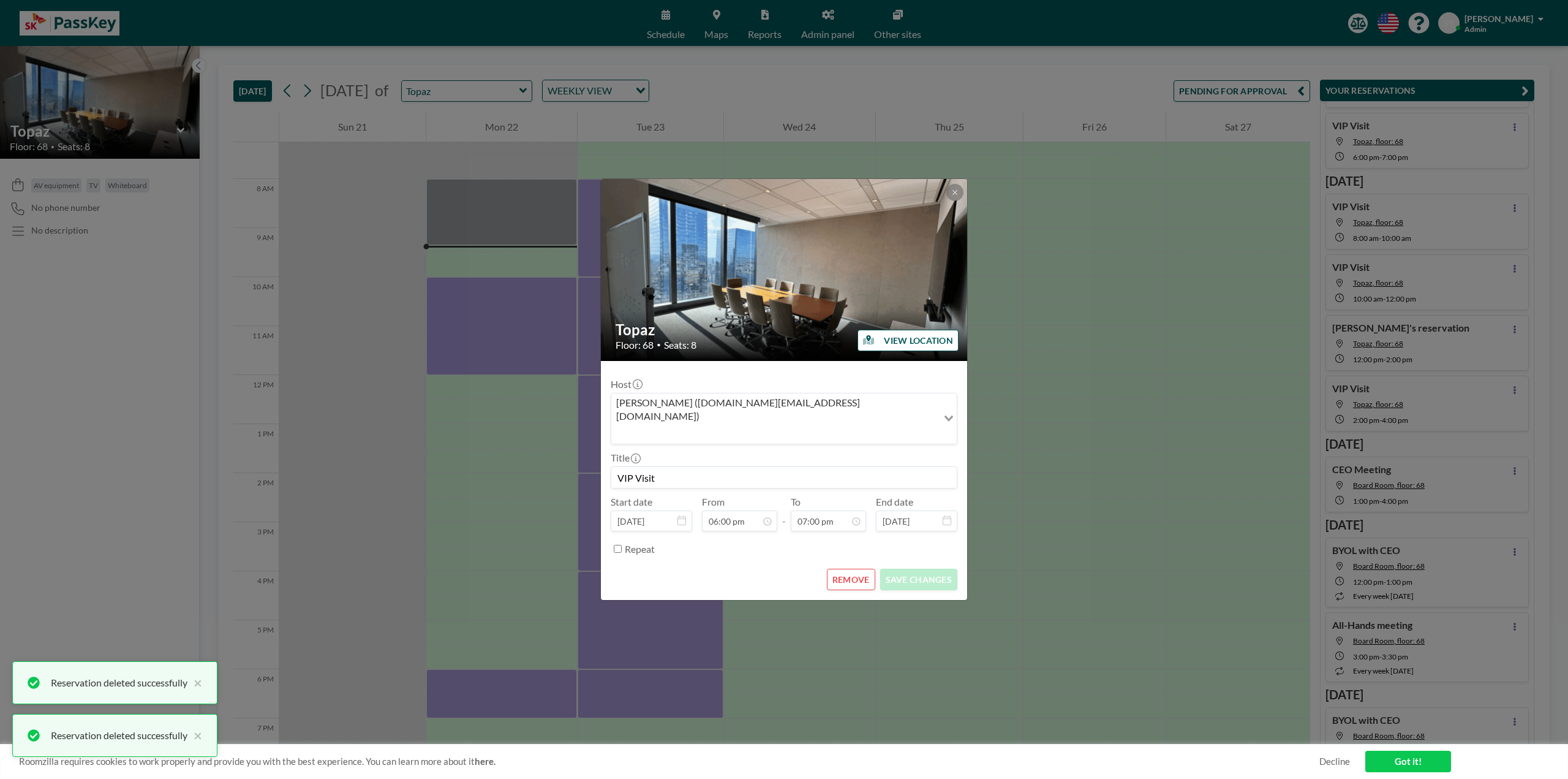
click at [858, 447] on button "REMOVE" at bounding box center [851, 579] width 48 height 21
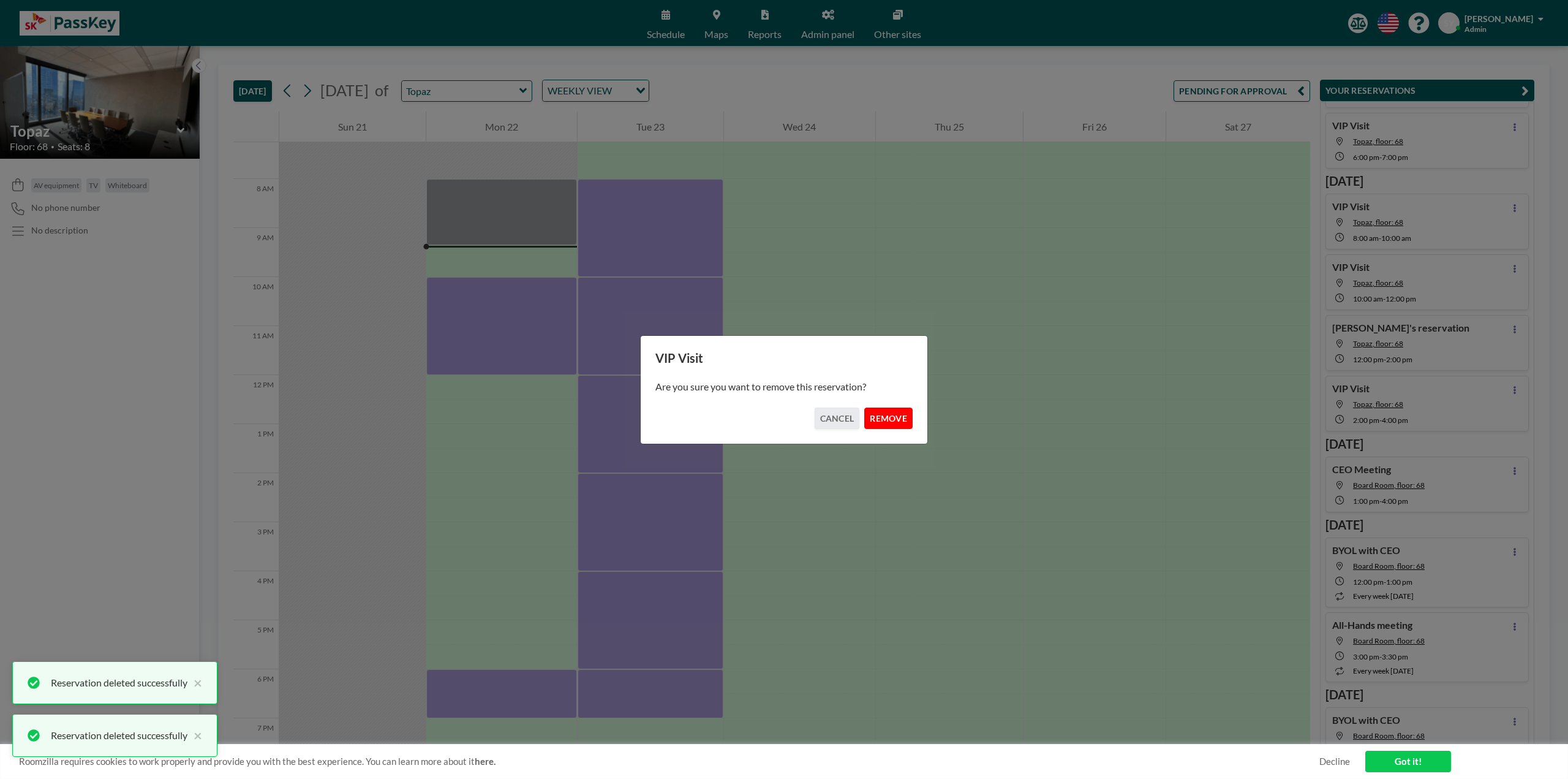
click at [882, 422] on button "REMOVE" at bounding box center [888, 418] width 48 height 21
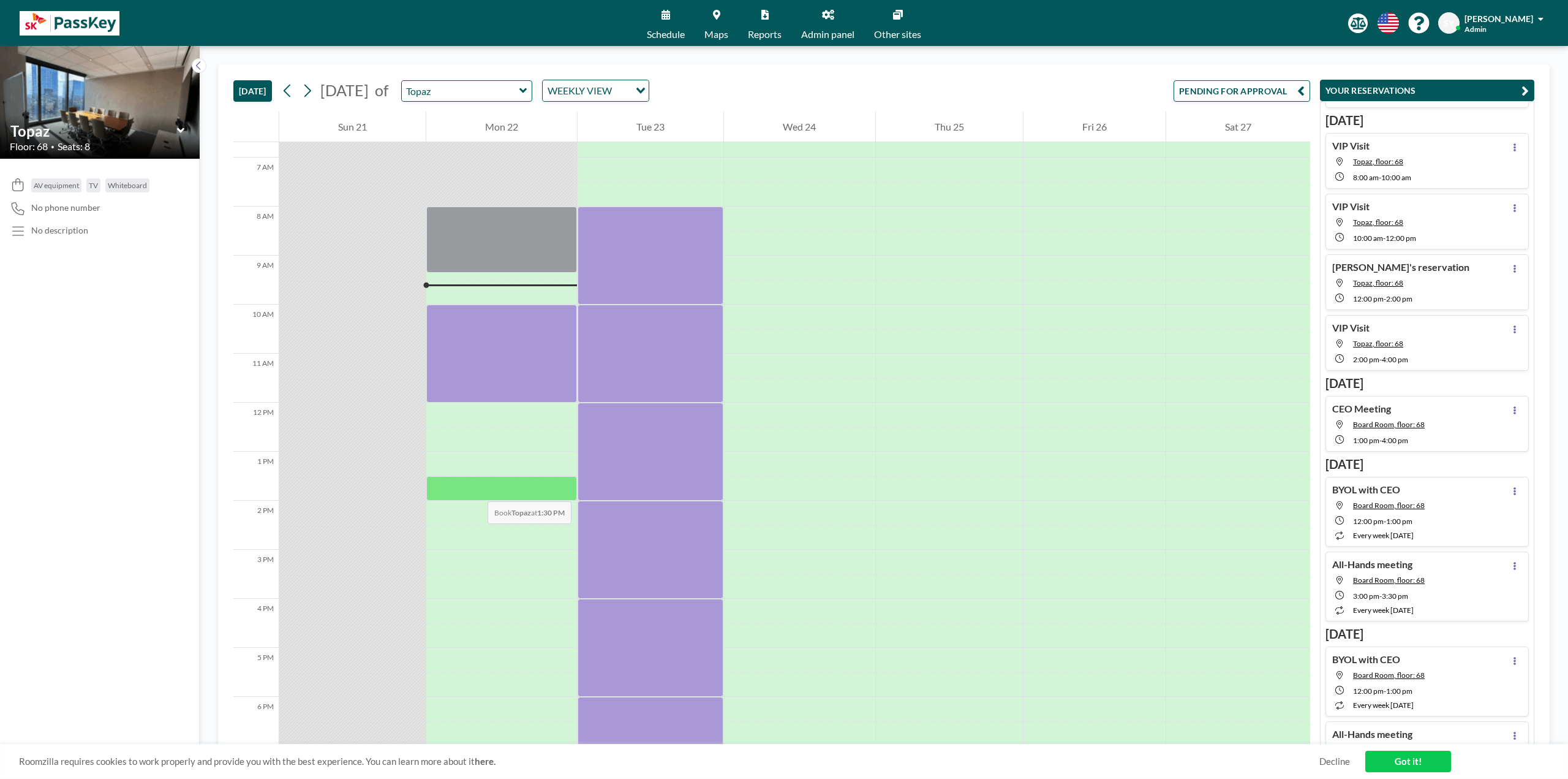
click at [476, 447] on div at bounding box center [501, 488] width 151 height 24
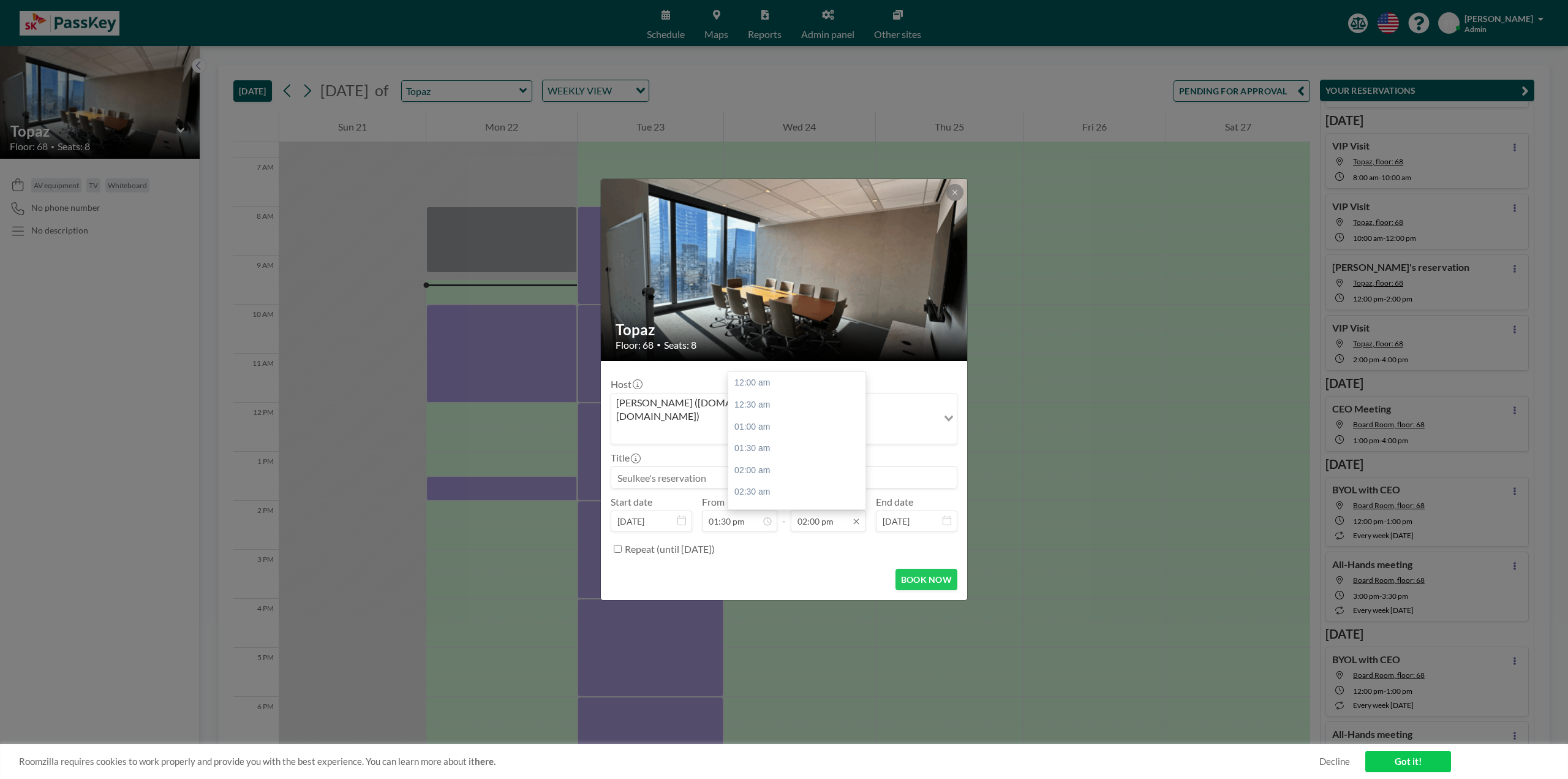
scroll to position [611, 0]
click at [769, 394] on div "02:30 pm" at bounding box center [799, 405] width 143 height 22
type input "02:30 pm"
drag, startPoint x: 780, startPoint y: 452, endPoint x: 782, endPoint y: 464, distance: 12.2
click at [780, 447] on div at bounding box center [784, 477] width 347 height 22
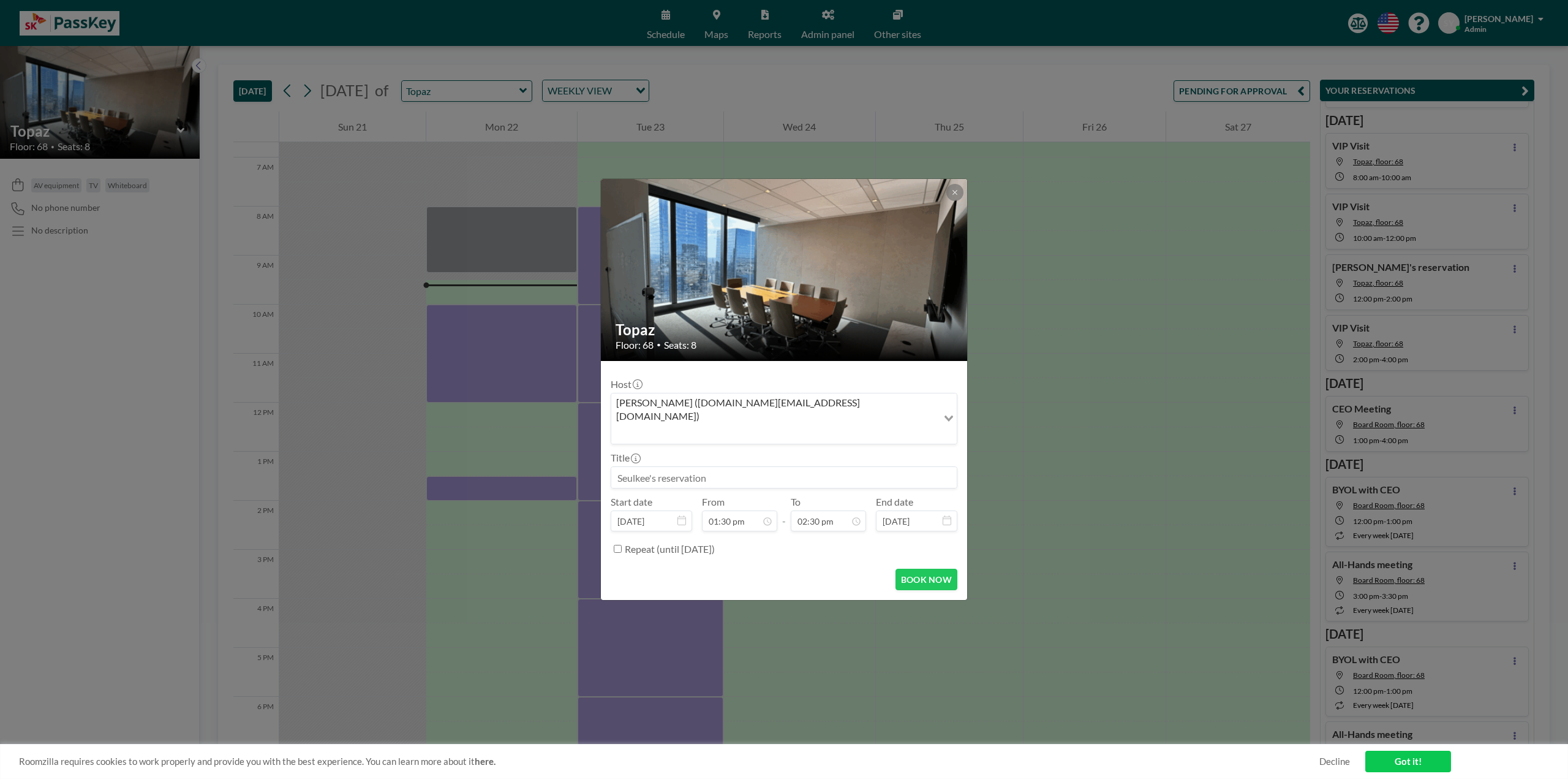
click at [783, 447] on input at bounding box center [784, 477] width 346 height 21
type input "t"
type input "[PERSON_NAME] 담당님 미팅"
click at [882, 447] on button "BOOK NOW" at bounding box center [927, 579] width 62 height 21
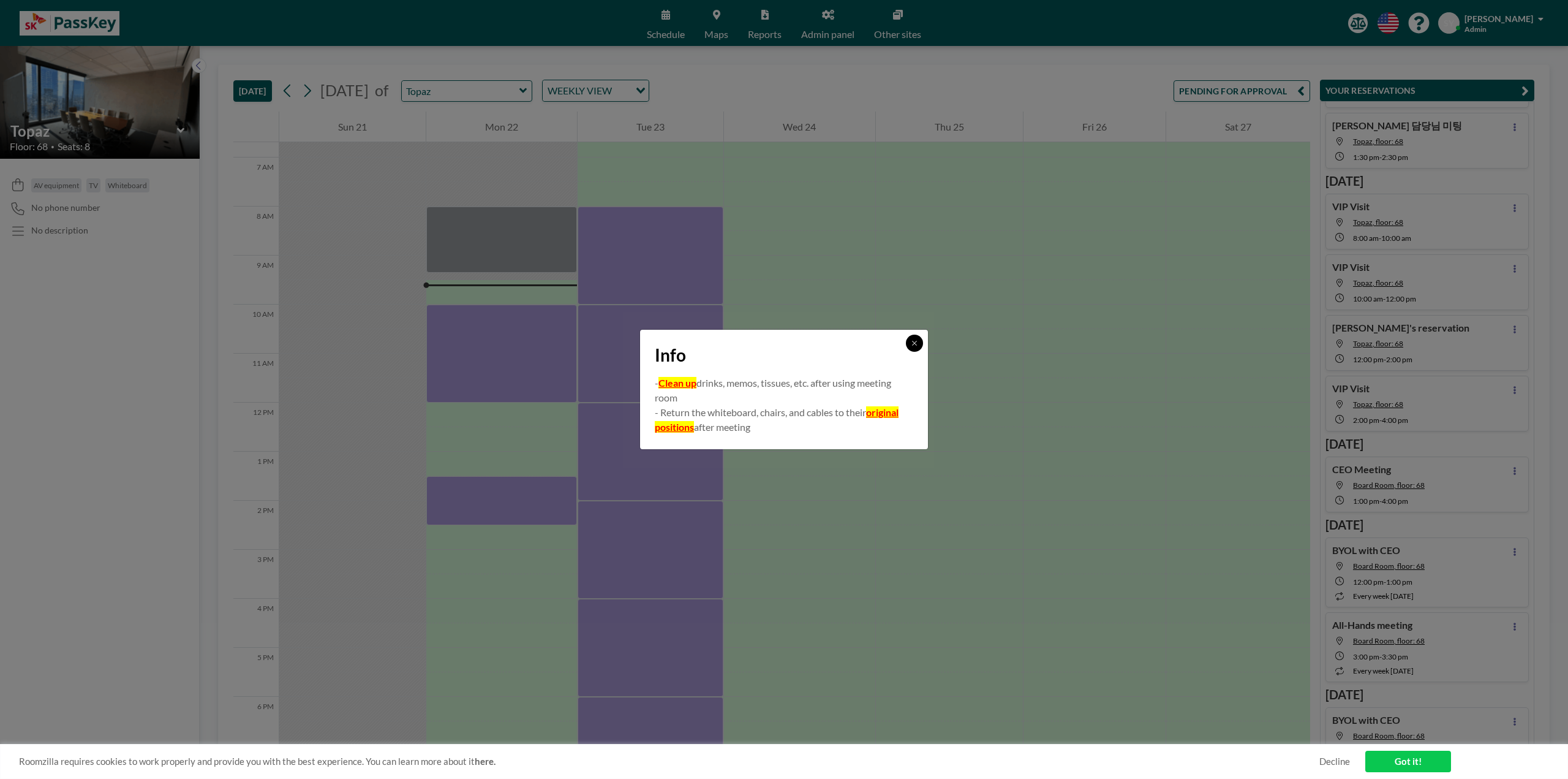
click at [882, 345] on icon at bounding box center [914, 343] width 7 height 7
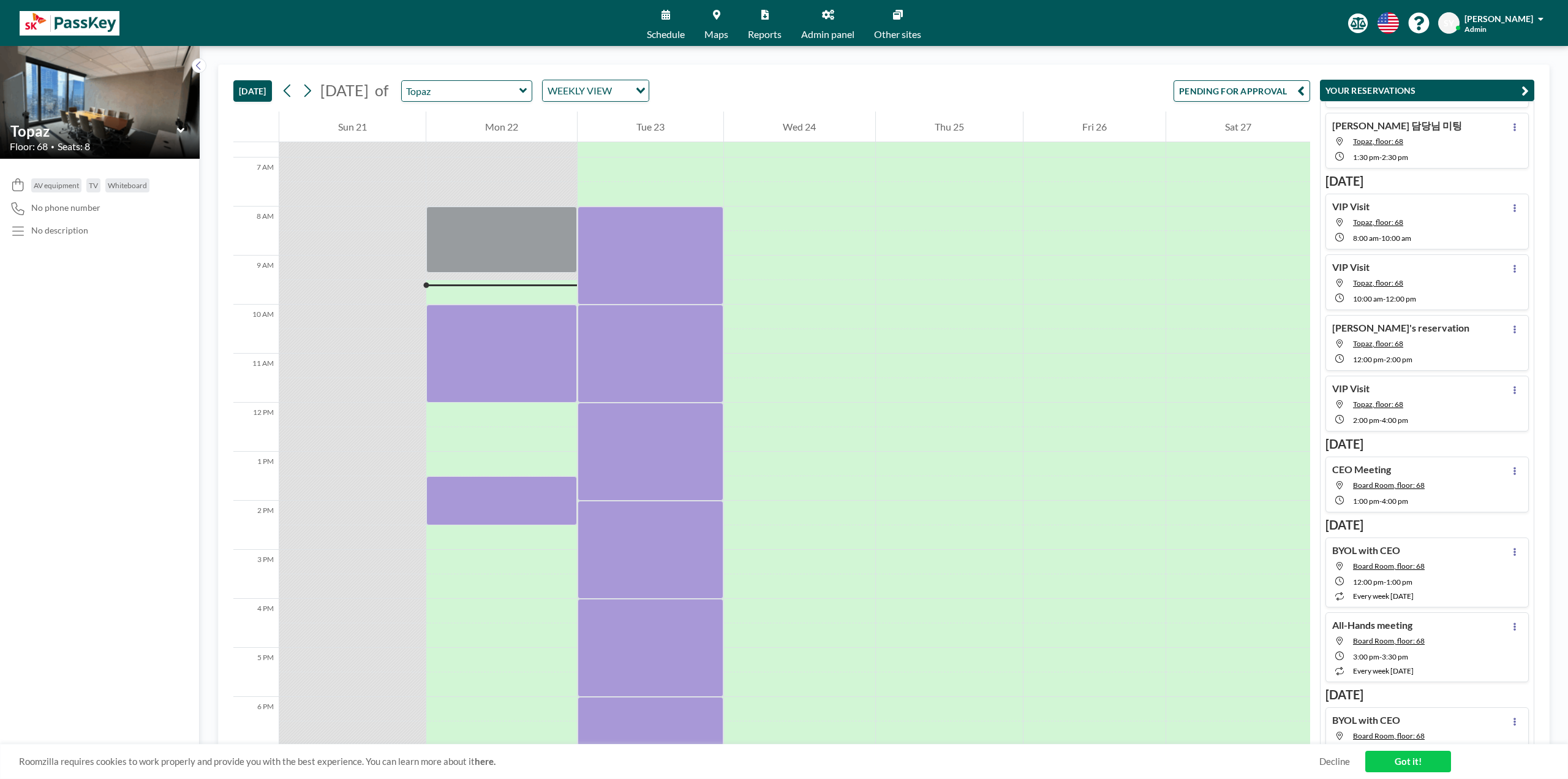
click at [842, 31] on span "Admin panel" at bounding box center [828, 34] width 53 height 10
